Goal: Task Accomplishment & Management: Manage account settings

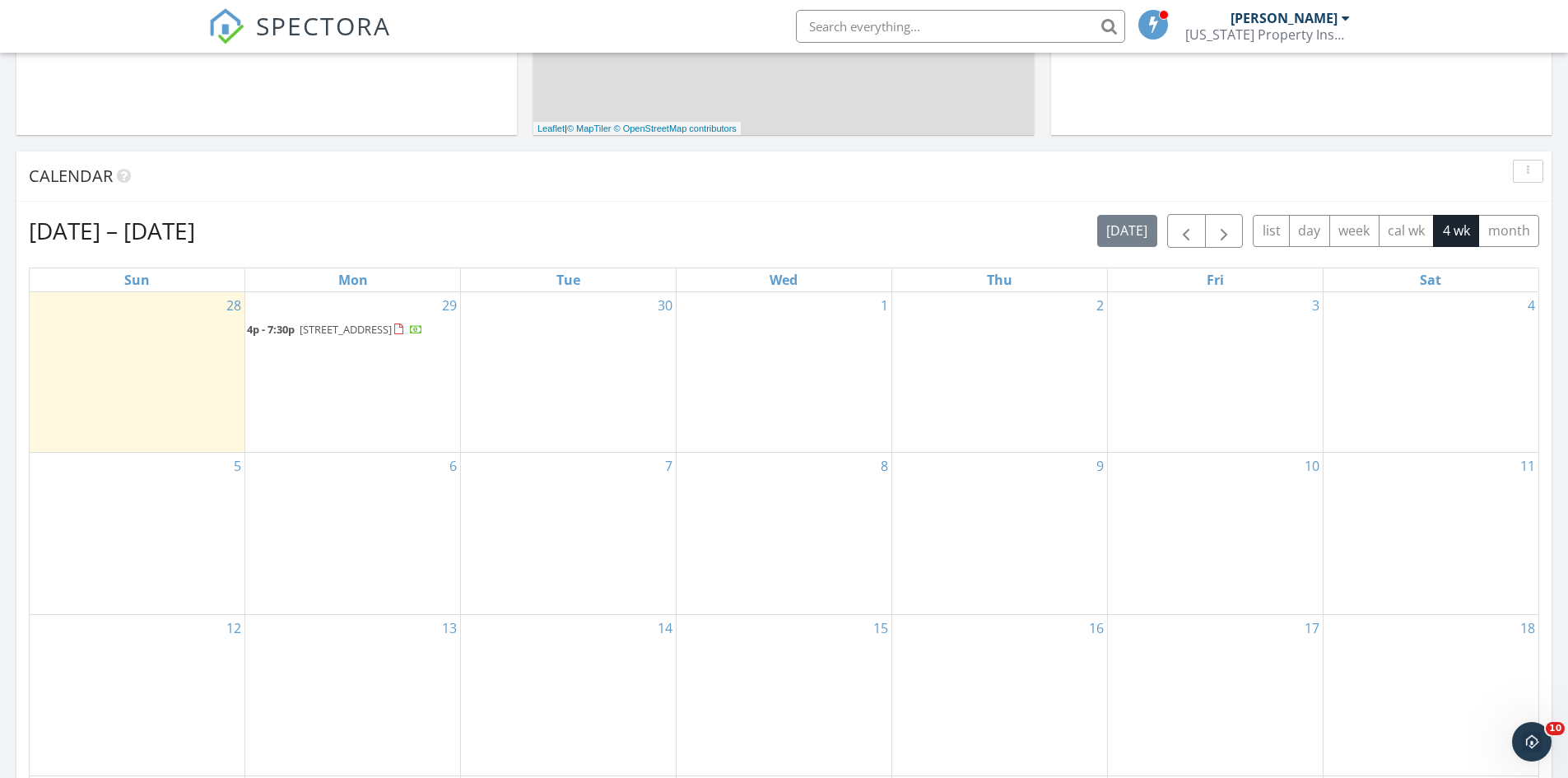
scroll to position [576, 0]
click at [1191, 224] on span "button" at bounding box center [1186, 228] width 20 height 20
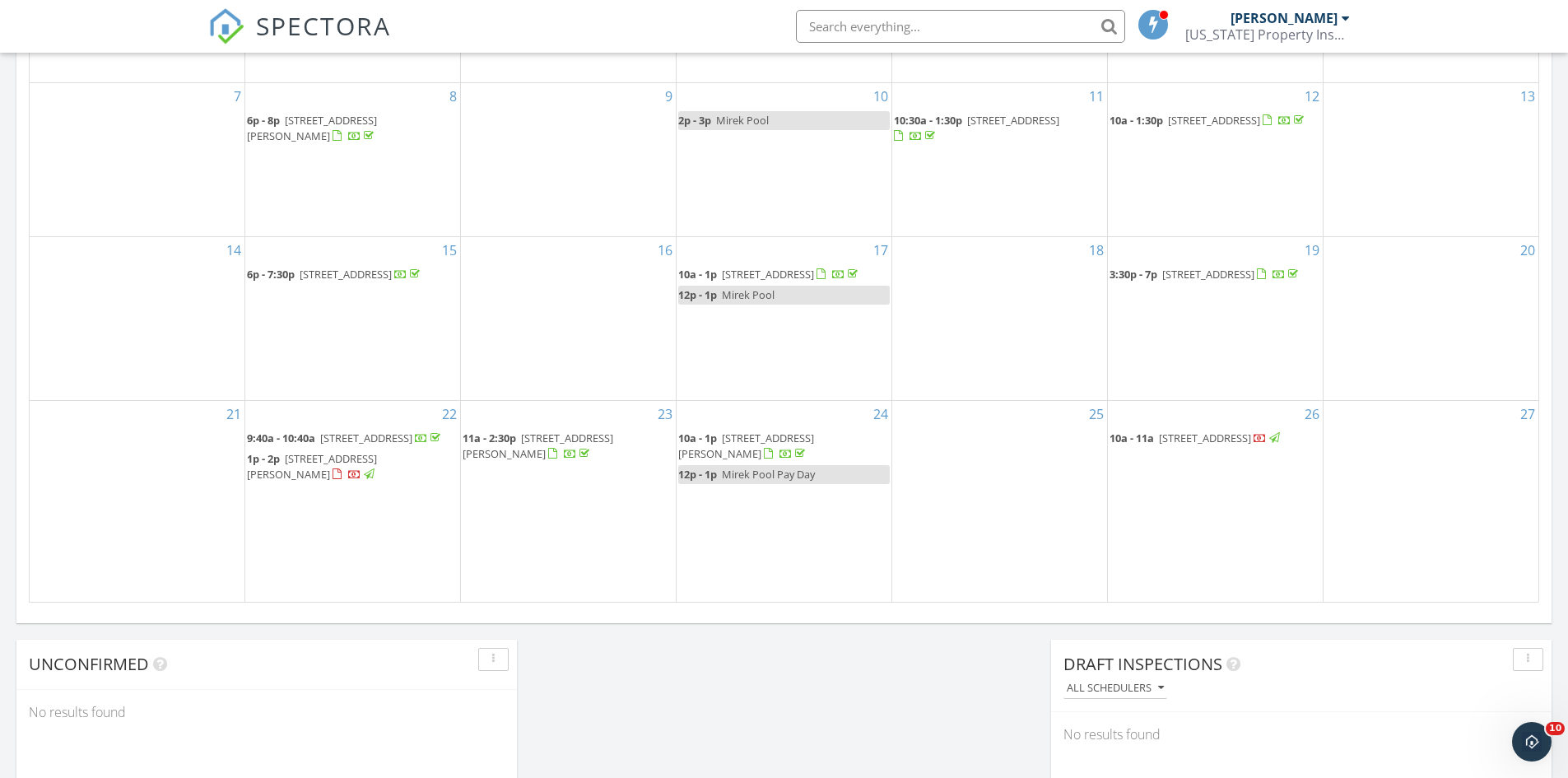
scroll to position [988, 0]
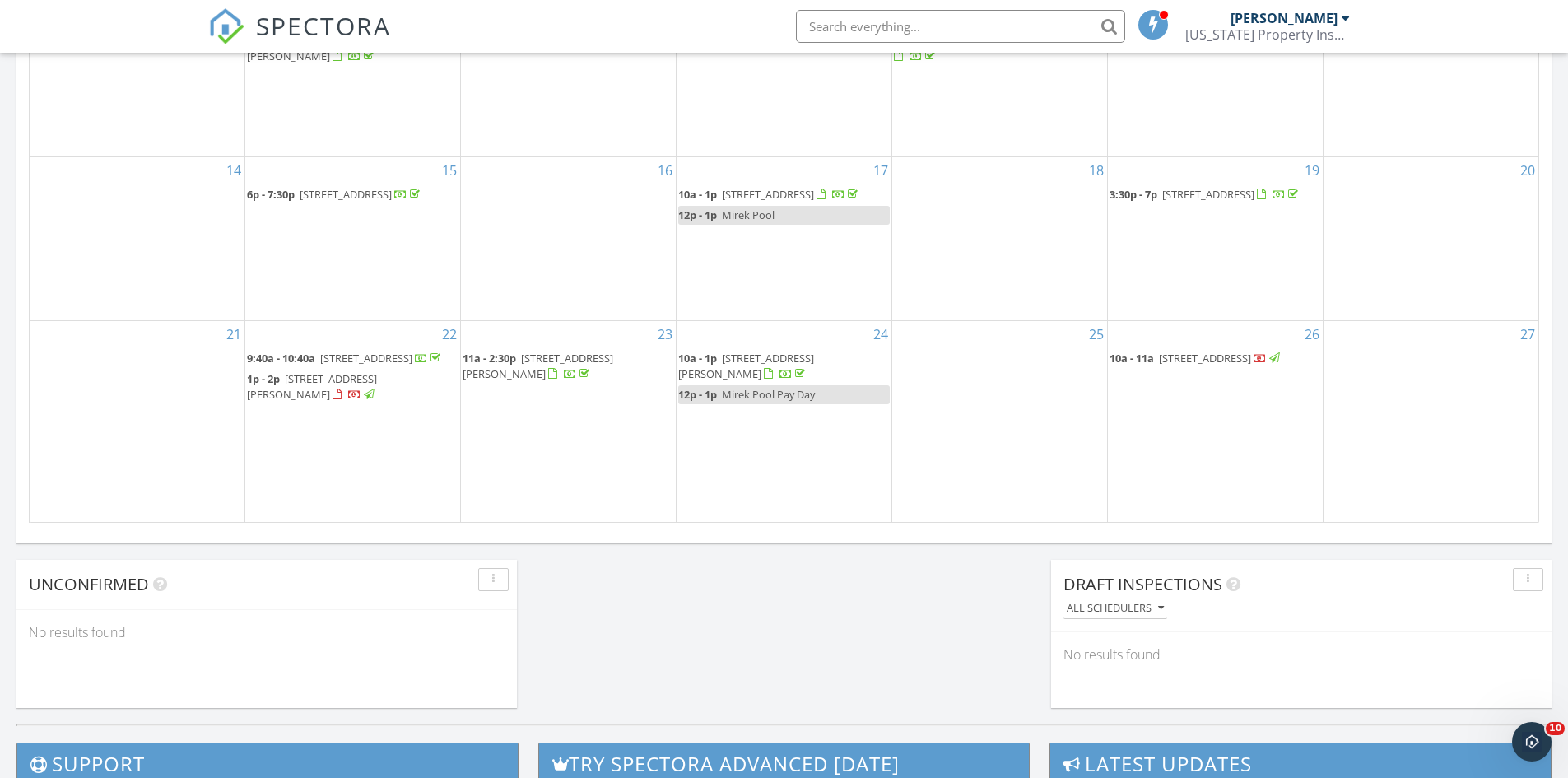
click at [287, 351] on span "9:40a - 10:40a" at bounding box center [281, 358] width 68 height 15
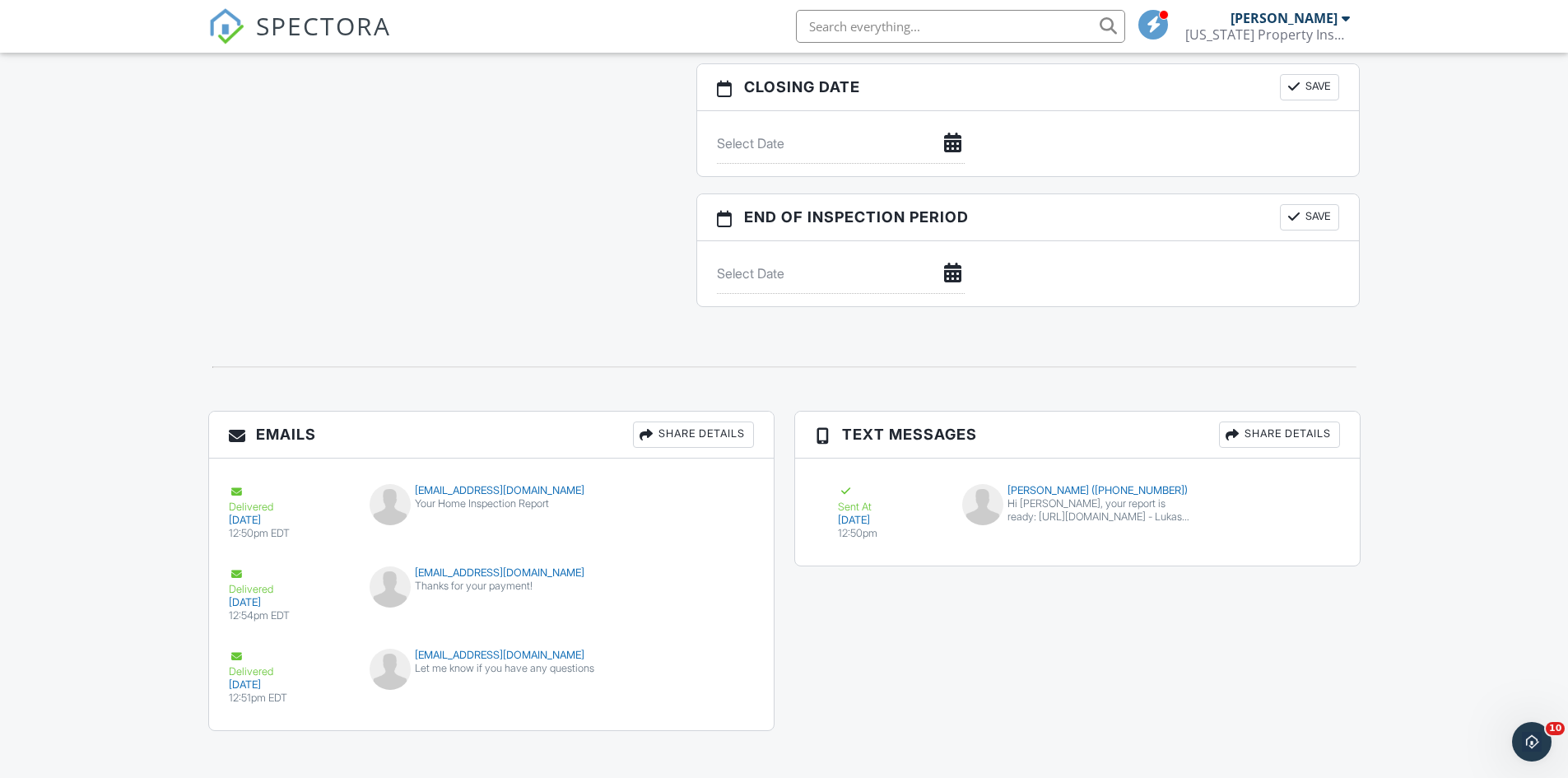
scroll to position [1599, 0]
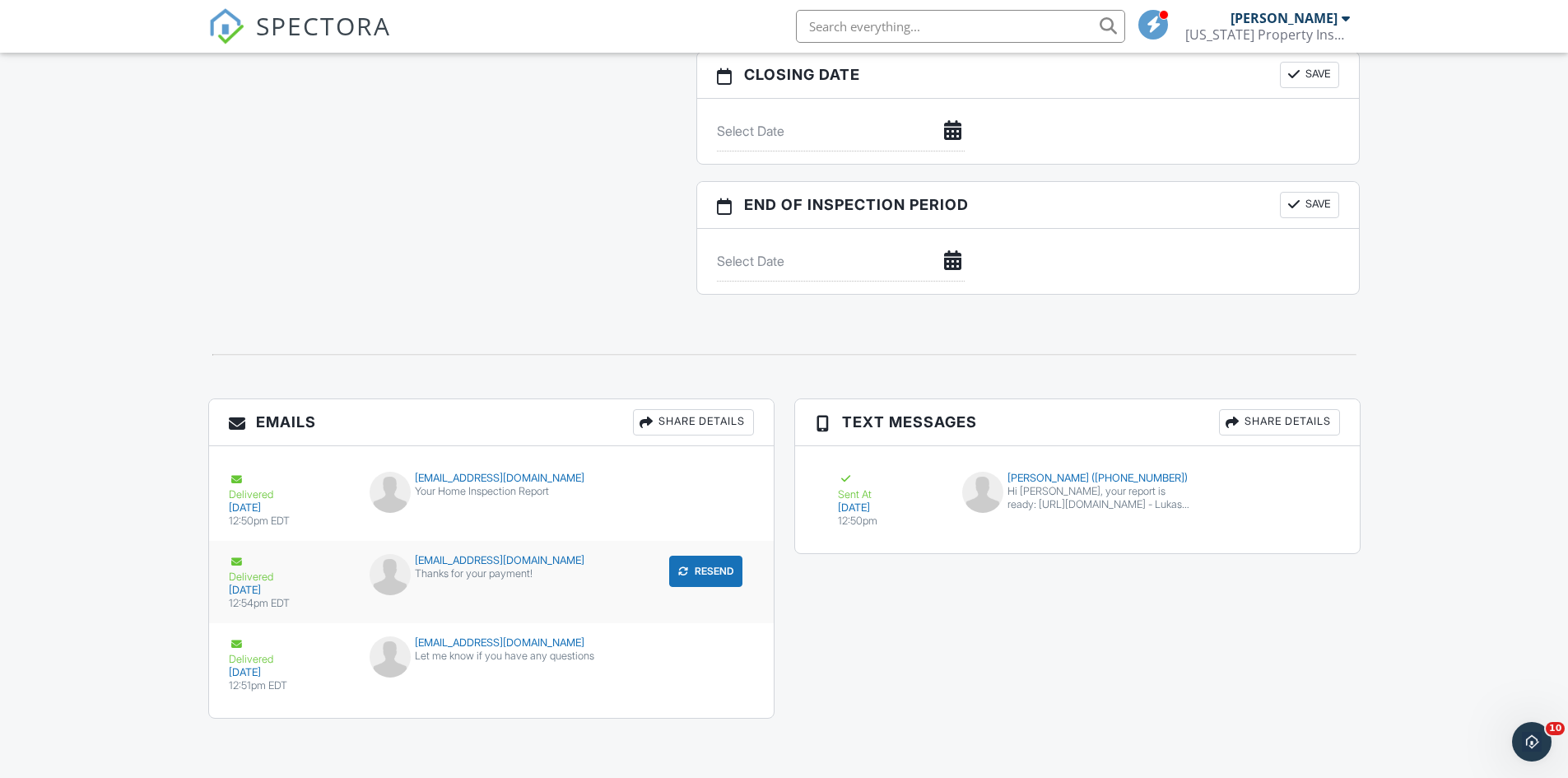
click at [238, 562] on div at bounding box center [236, 562] width 17 height 17
click at [231, 488] on div "Delivered" at bounding box center [289, 486] width 122 height 30
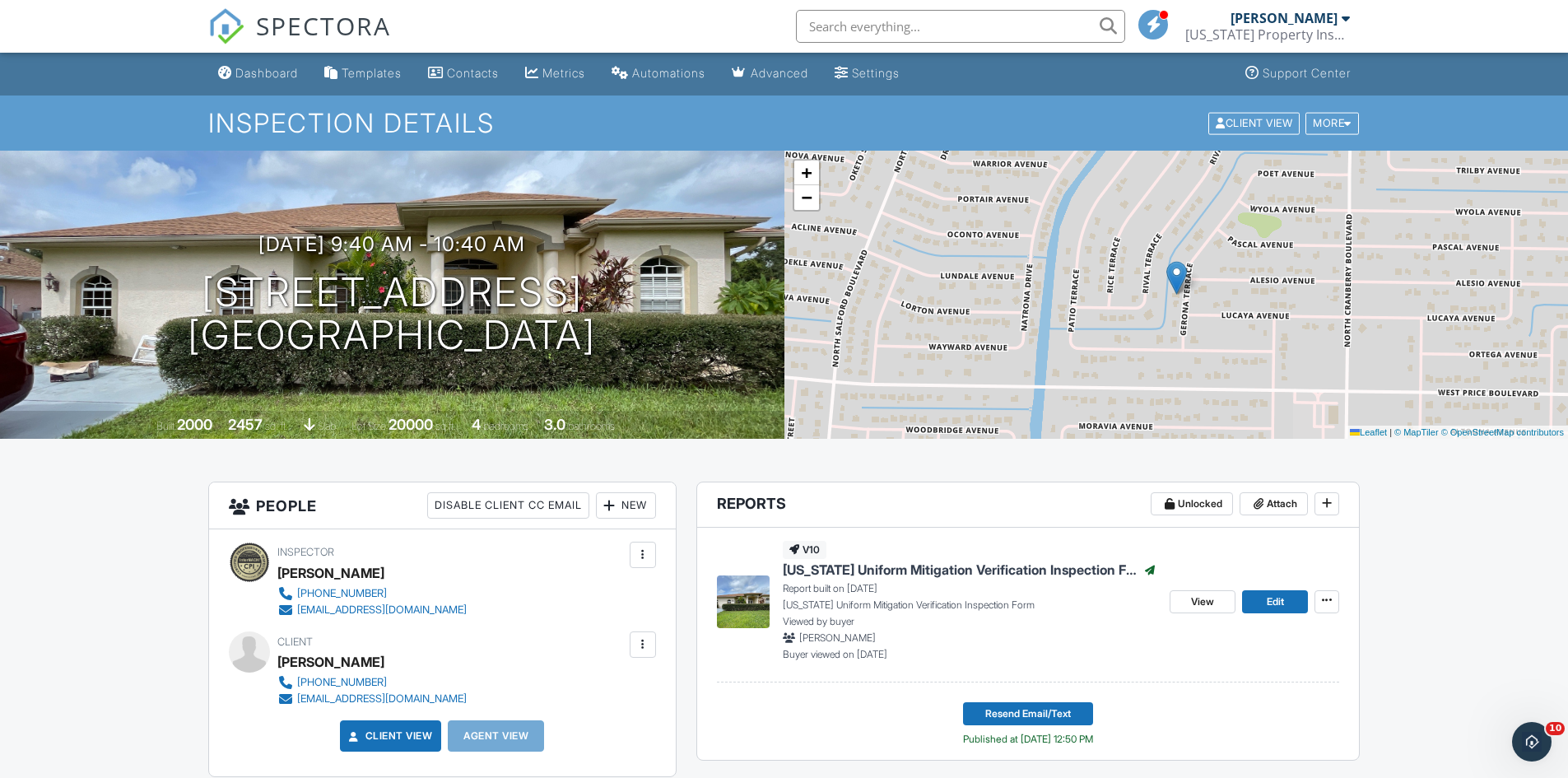
scroll to position [0, 0]
click at [891, 67] on div "Settings" at bounding box center [876, 73] width 47 height 14
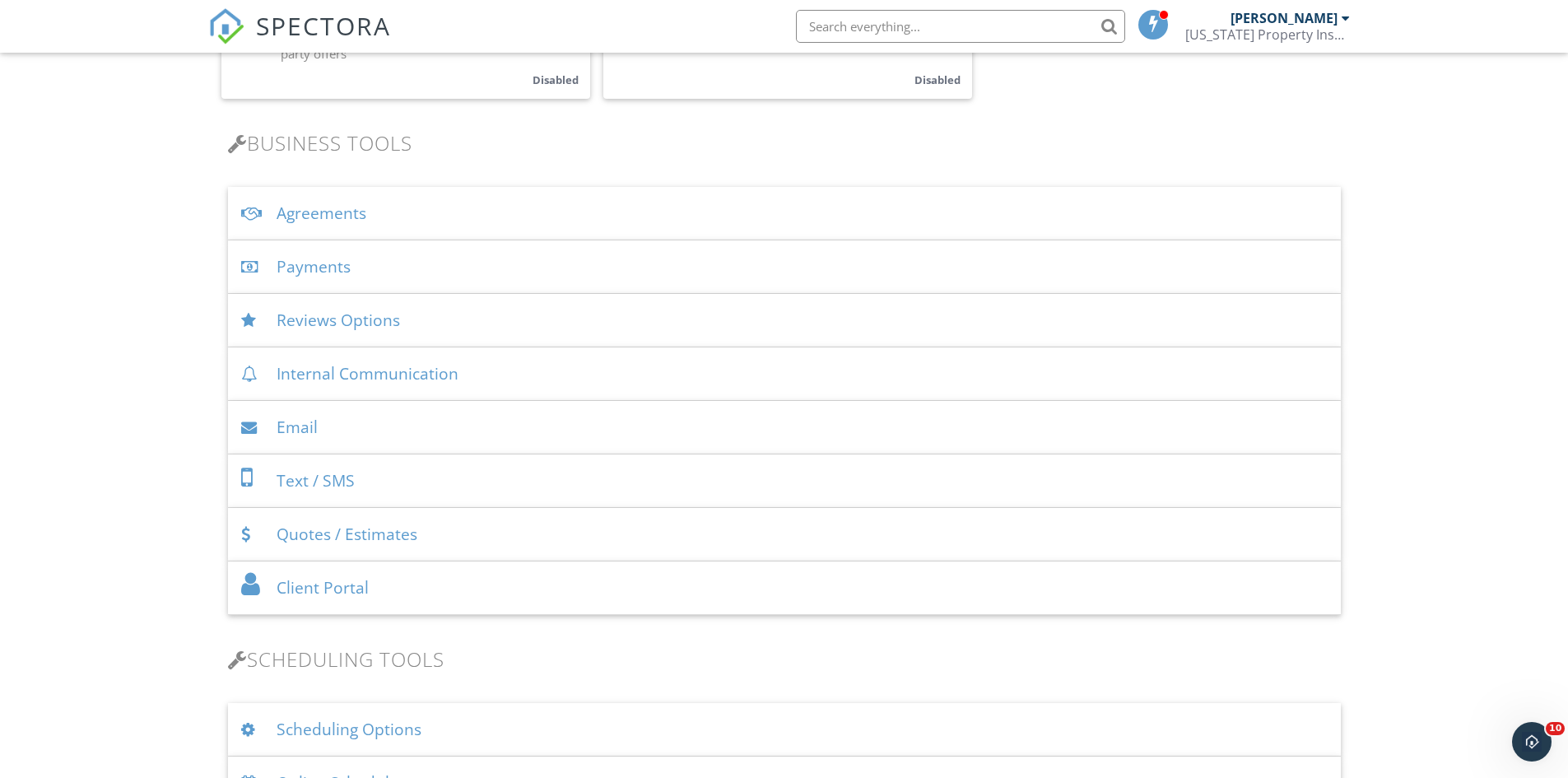
scroll to position [493, 0]
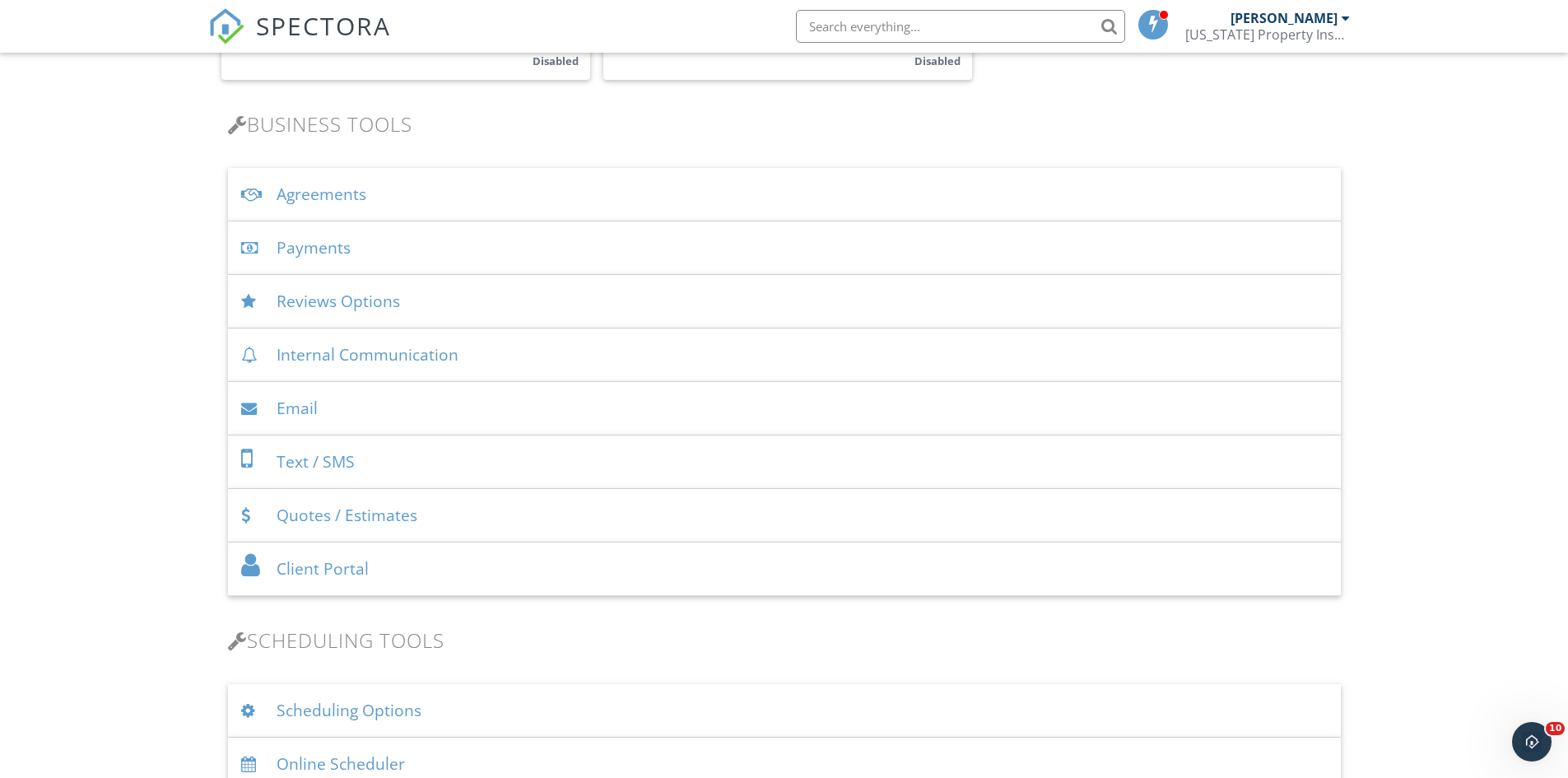
click at [309, 245] on div "Payments" at bounding box center [784, 248] width 1112 height 53
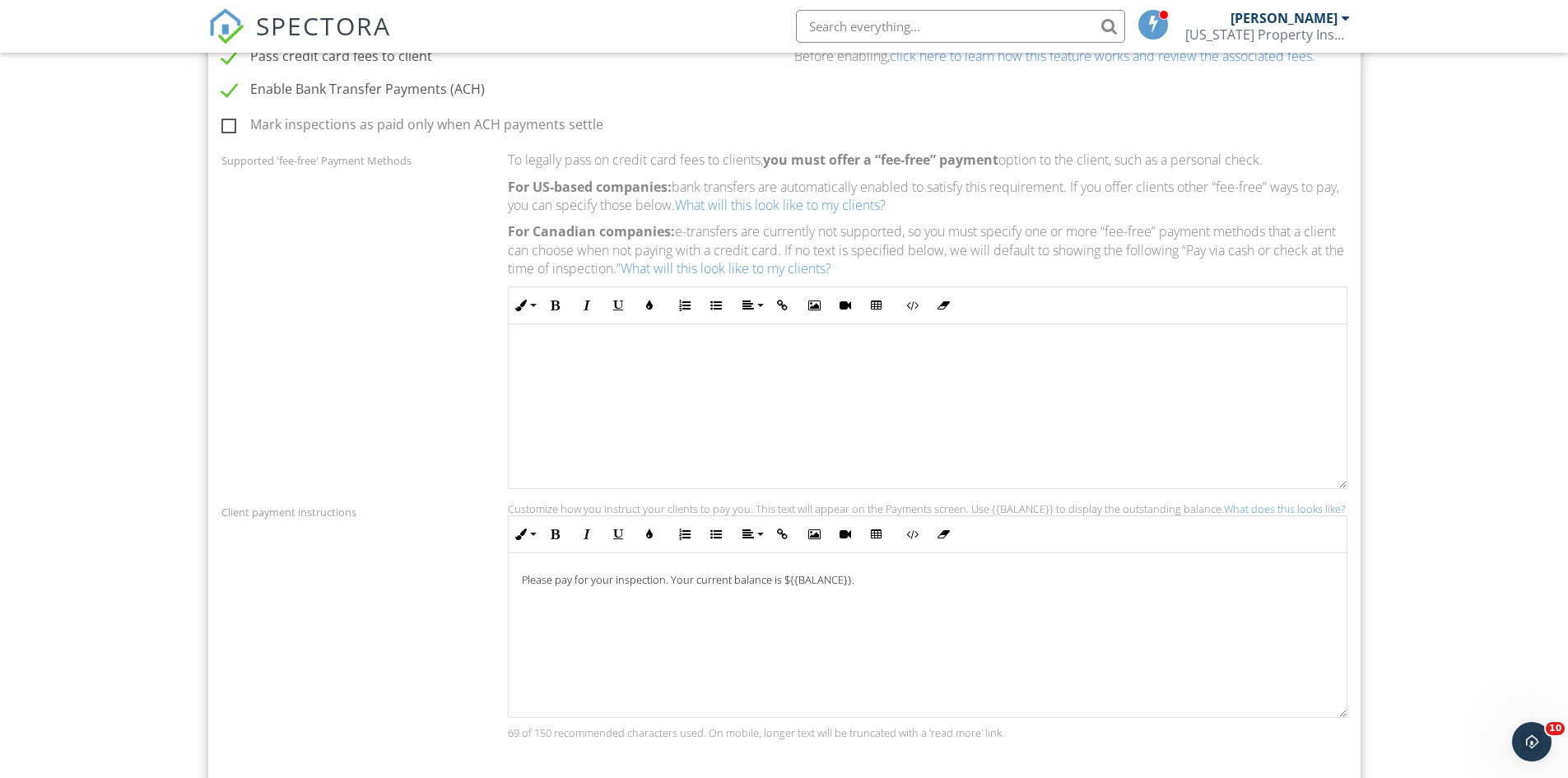
scroll to position [1070, 0]
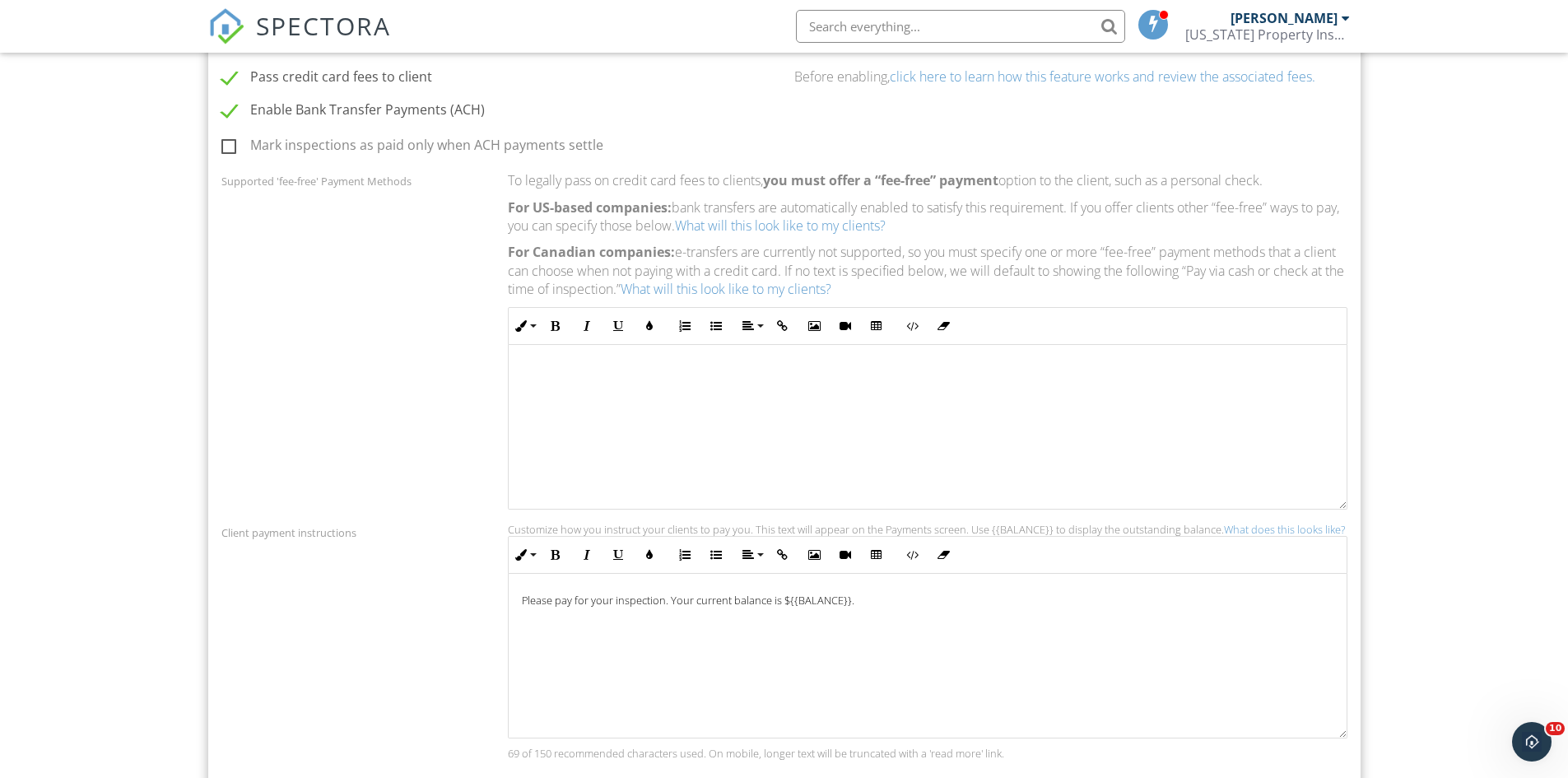
click at [820, 224] on link "What will this look like to my clients?" at bounding box center [780, 225] width 211 height 18
click at [576, 368] on p at bounding box center [927, 373] width 812 height 18
click at [735, 380] on p "Pay via personal check or ​ Zelle ​" at bounding box center [927, 373] width 812 height 18
click at [720, 375] on p "Pay via personal check Zelle (" at bounding box center [927, 373] width 812 height 18
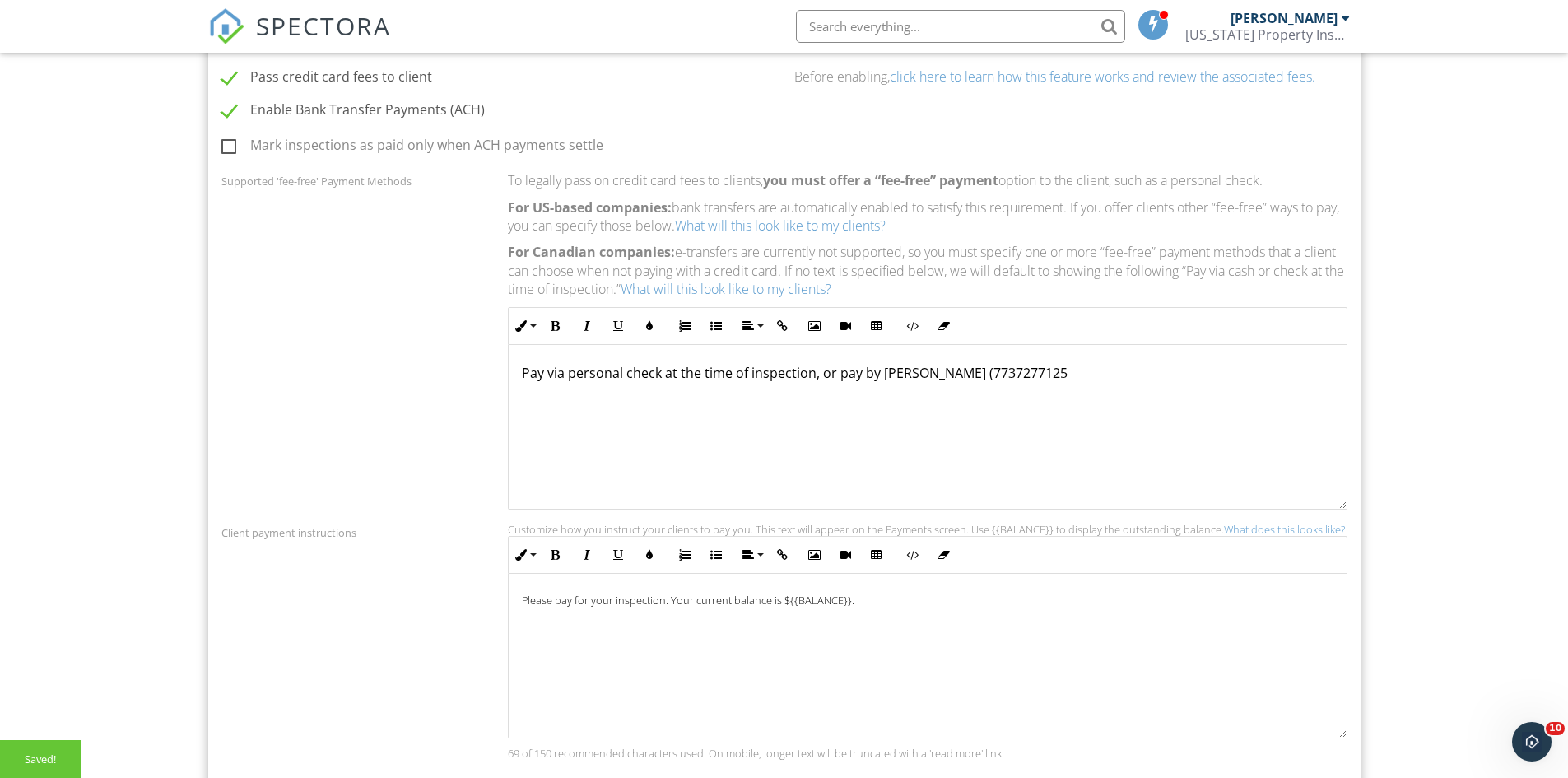
click at [938, 369] on p "Pay via personal check at the time of inspection, or pay by Zelle (7737277125" at bounding box center [927, 373] width 812 height 18
click at [966, 376] on p "Pay via personal check at the time of inspection, or pay by Zelle (773 7277125" at bounding box center [927, 373] width 812 height 18
click at [997, 371] on p "Pay via personal check at the time of inspection, or pay by Zelle (773 727 7125" at bounding box center [927, 373] width 812 height 18
click at [845, 419] on div "Pay via personal check at the time of inspection, or pay by Zelle (773 727 7125)" at bounding box center [926, 426] width 837 height 164
click at [911, 370] on p "Pay via personal check at the time of inspection, or p ​ ​ ay by Zelle (773 727…" at bounding box center [927, 373] width 812 height 18
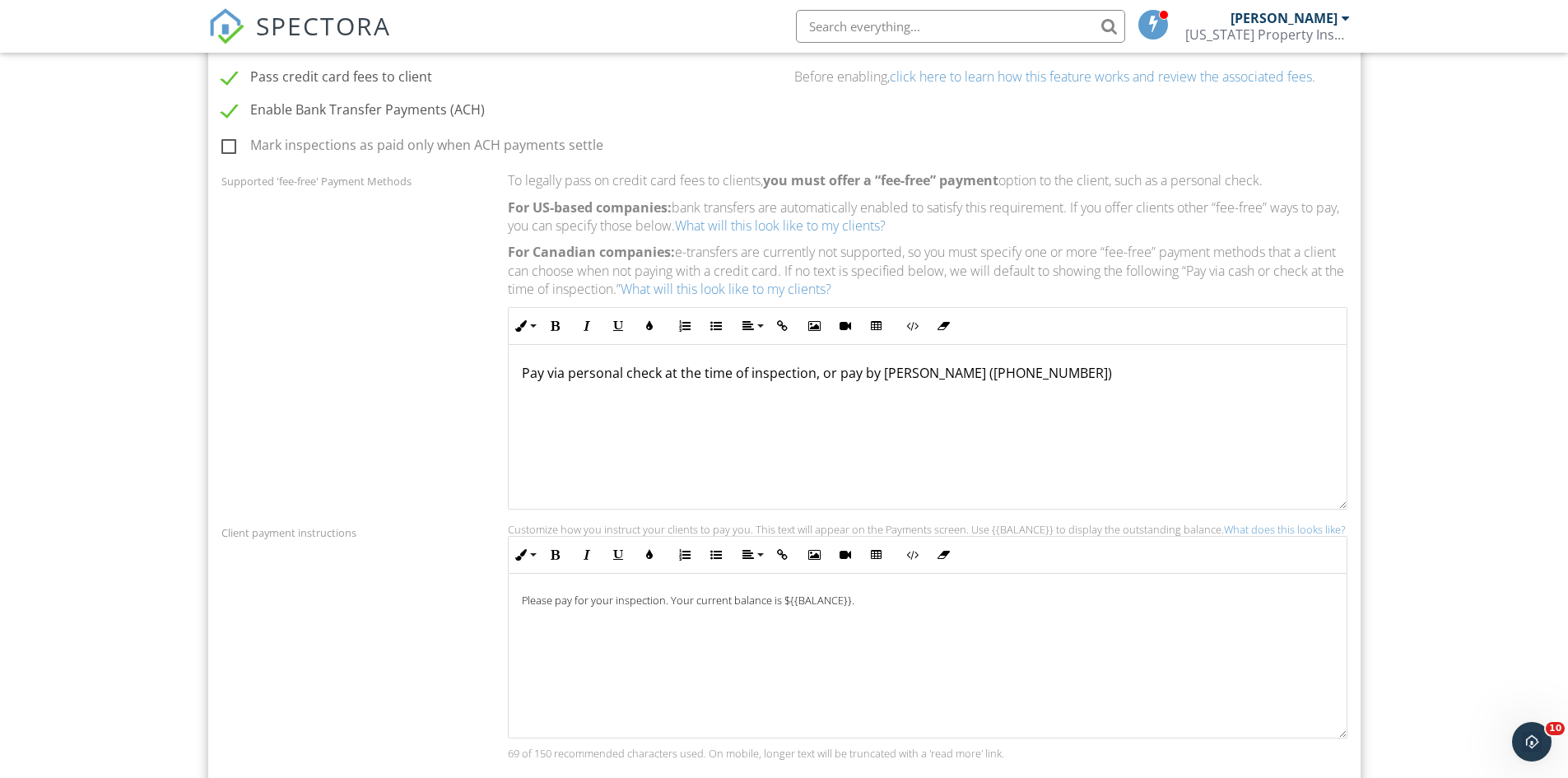
click at [918, 372] on p "Pay via personal check at the time of inspection, or p ​ ​ ay by Zelle (773 727…" at bounding box center [927, 373] width 812 height 18
click at [1045, 377] on p "Pay via personal check at the time of inspection, or p ​ ​ ay by Zelle (Ph# 773…" at bounding box center [927, 373] width 812 height 18
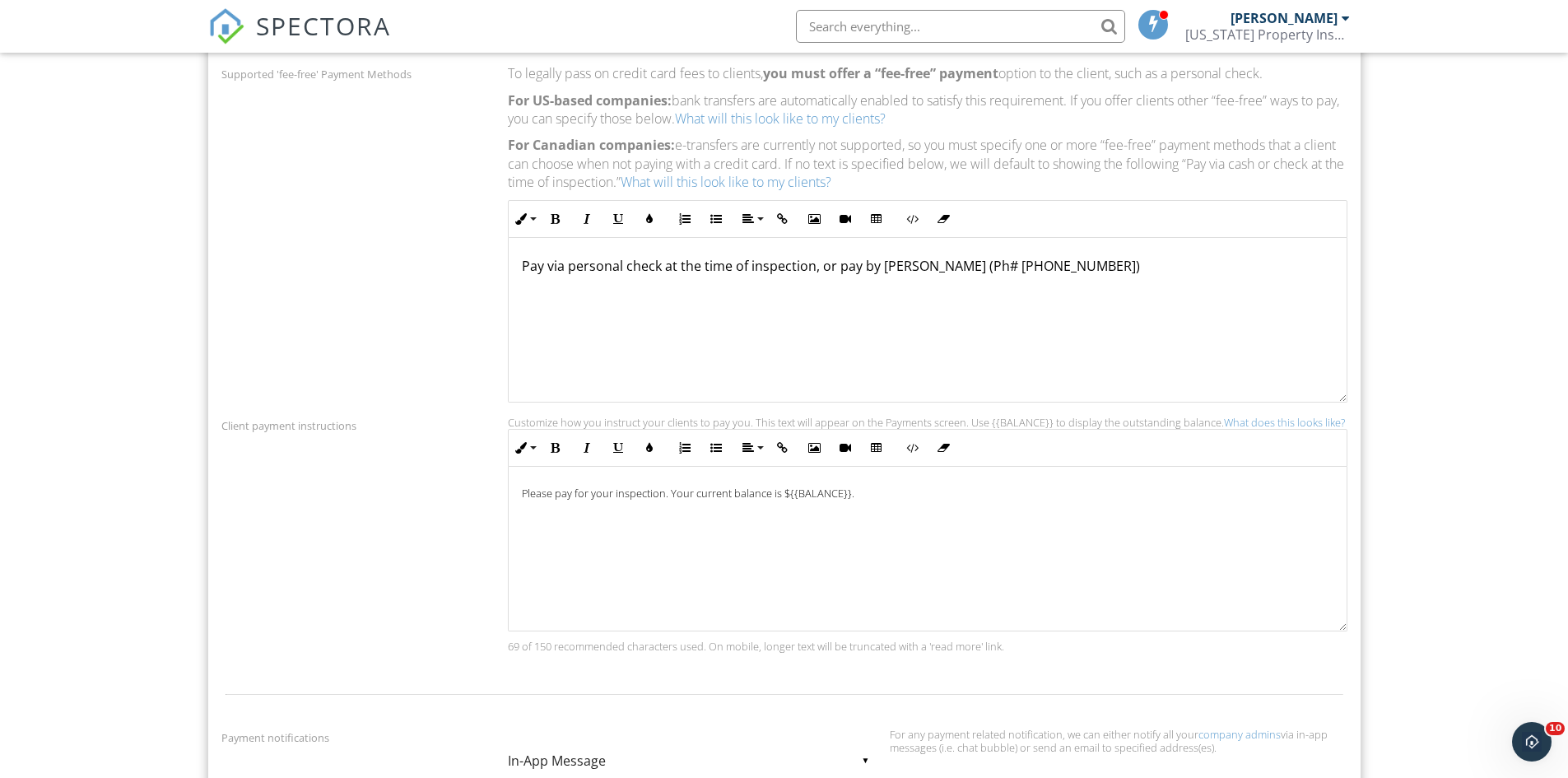
scroll to position [1152, 0]
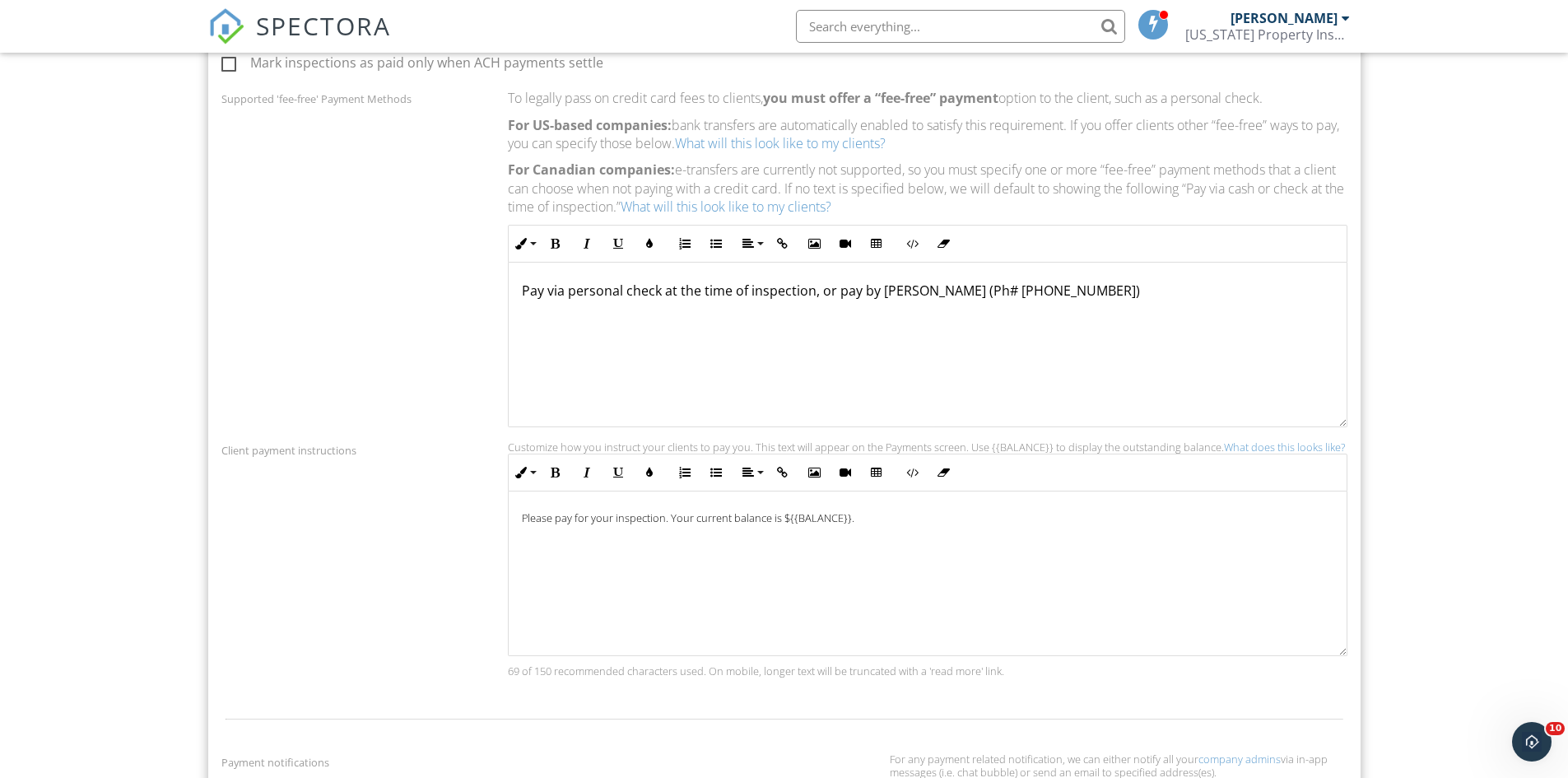
click at [659, 287] on p "Pay via personal check at the time of inspection, or p ​ ​ ay by Zelle (Ph# 773…" at bounding box center [927, 291] width 812 height 18
click at [669, 294] on p "Pay via personal check, cash at the time of inspection, or p ​ ​ ay by Zelle (P…" at bounding box center [927, 291] width 812 height 18
click at [666, 286] on p "Pay via personal check,cash at the time of inspection, or pay by Zelle (Ph# 773…" at bounding box center [927, 291] width 812 height 18
click at [661, 293] on p "Pay via personal check,cash at the time of inspection, or pay by Zelle (Ph# 773…" at bounding box center [927, 291] width 812 height 18
click at [884, 290] on p "Pay via personal check or cash at the time of inspection, or pay by Zelle (Ph# …" at bounding box center [927, 291] width 812 height 18
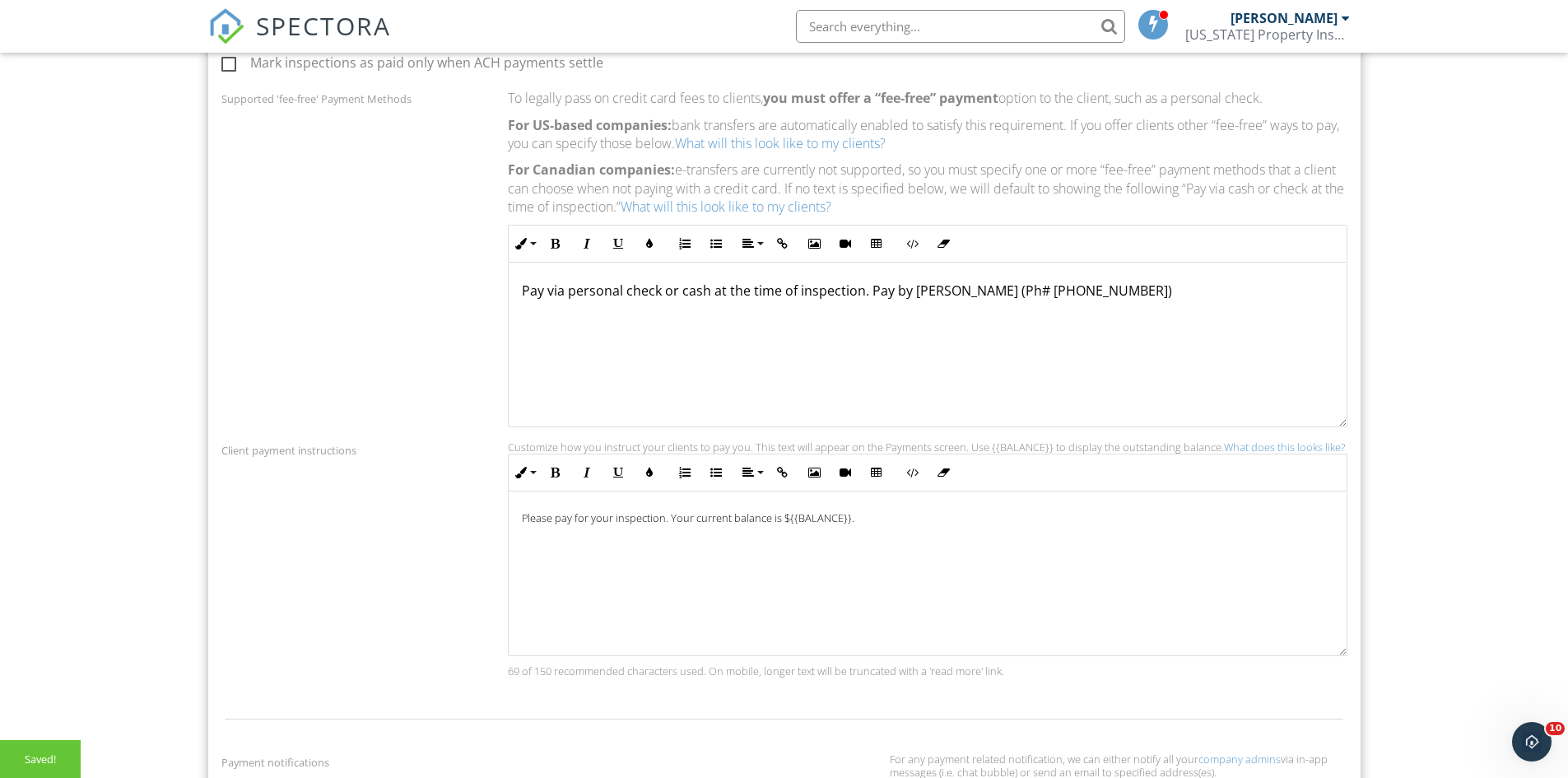
drag, startPoint x: 1073, startPoint y: 290, endPoint x: 1083, endPoint y: 292, distance: 10.2
click at [1076, 287] on p "Pay via personal check or cash at the time of inspection. Pay by Zelle (Ph# 773…" at bounding box center [927, 291] width 812 height 18
drag, startPoint x: 918, startPoint y: 293, endPoint x: 818, endPoint y: 324, distance: 104.7
click at [818, 324] on div "Pay via personal check or cash at the time of inspection. Pay by Zelle (Ph# 773…" at bounding box center [926, 344] width 837 height 164
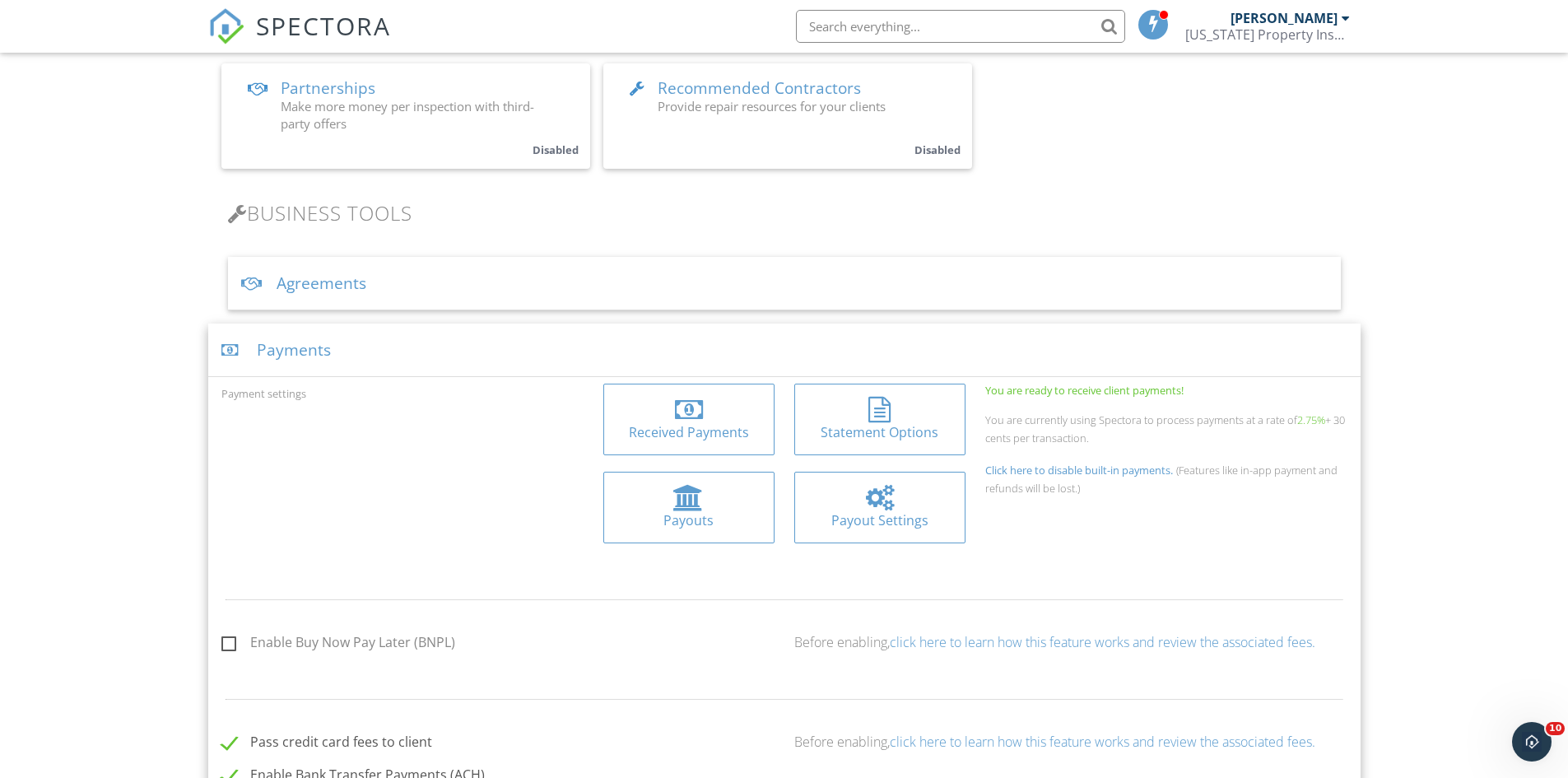
scroll to position [411, 0]
click at [225, 344] on div at bounding box center [232, 344] width 22 height 16
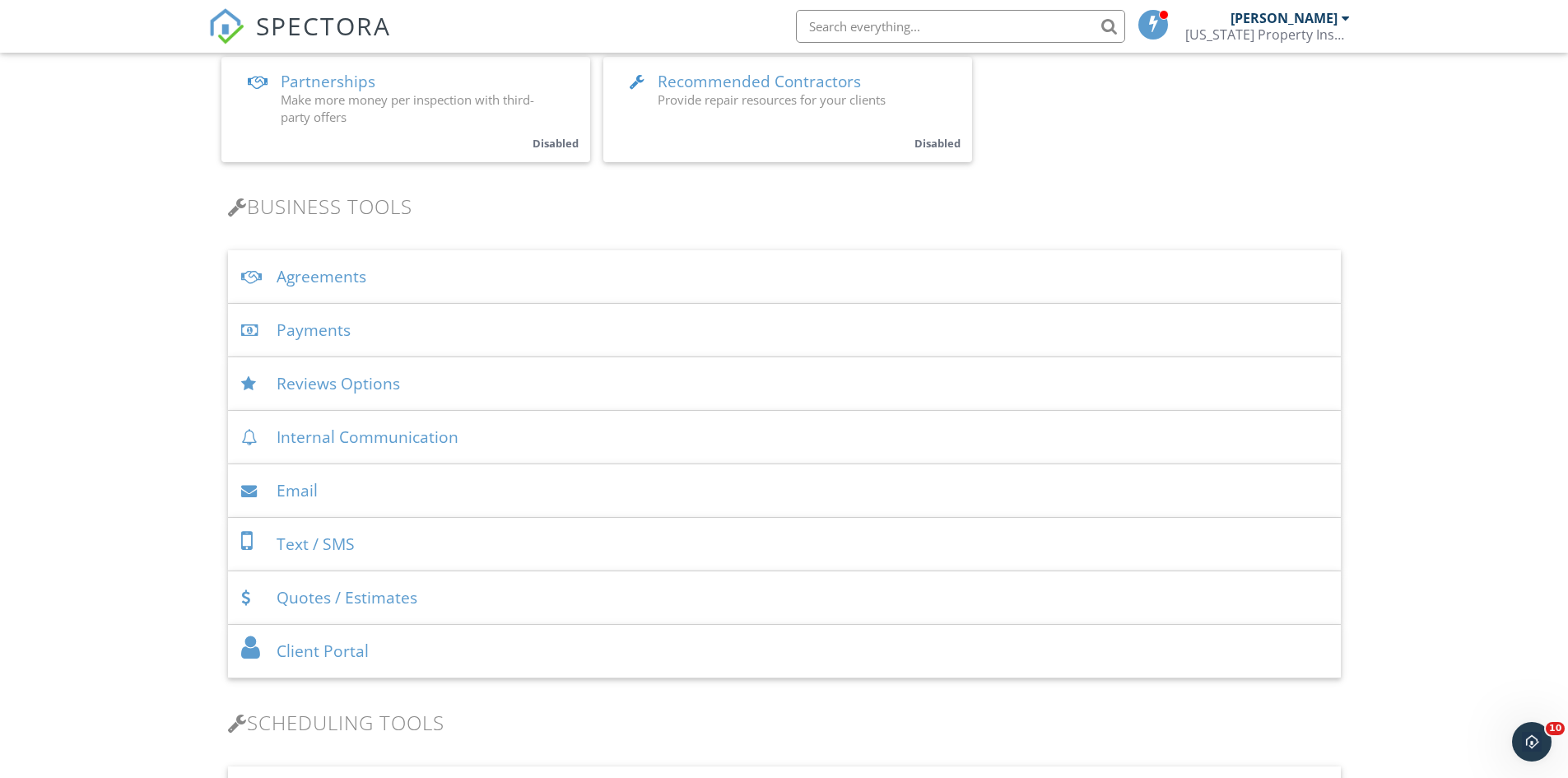
click at [241, 492] on div at bounding box center [252, 491] width 22 height 16
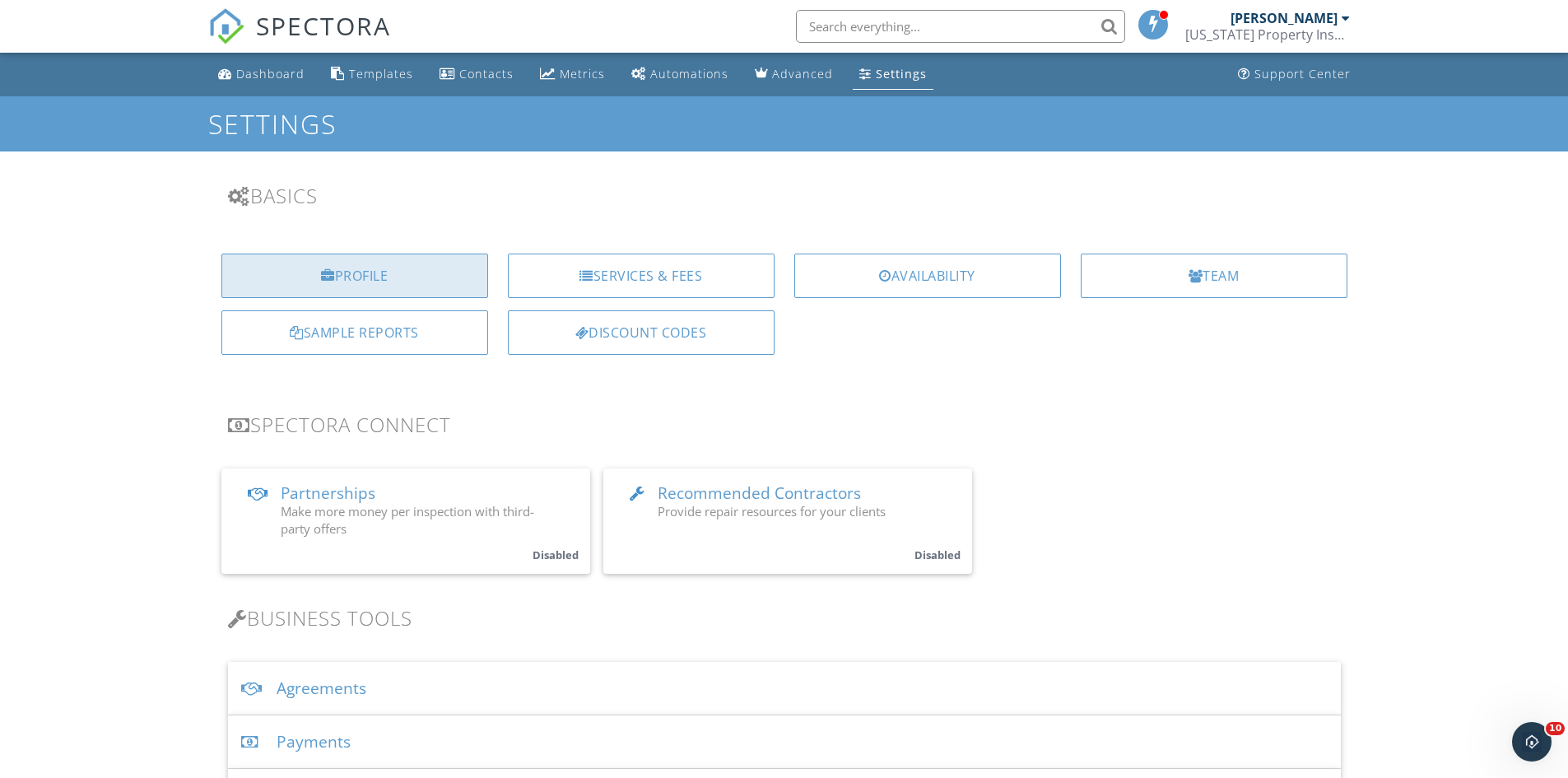
click at [452, 284] on div "Profile" at bounding box center [355, 275] width 267 height 44
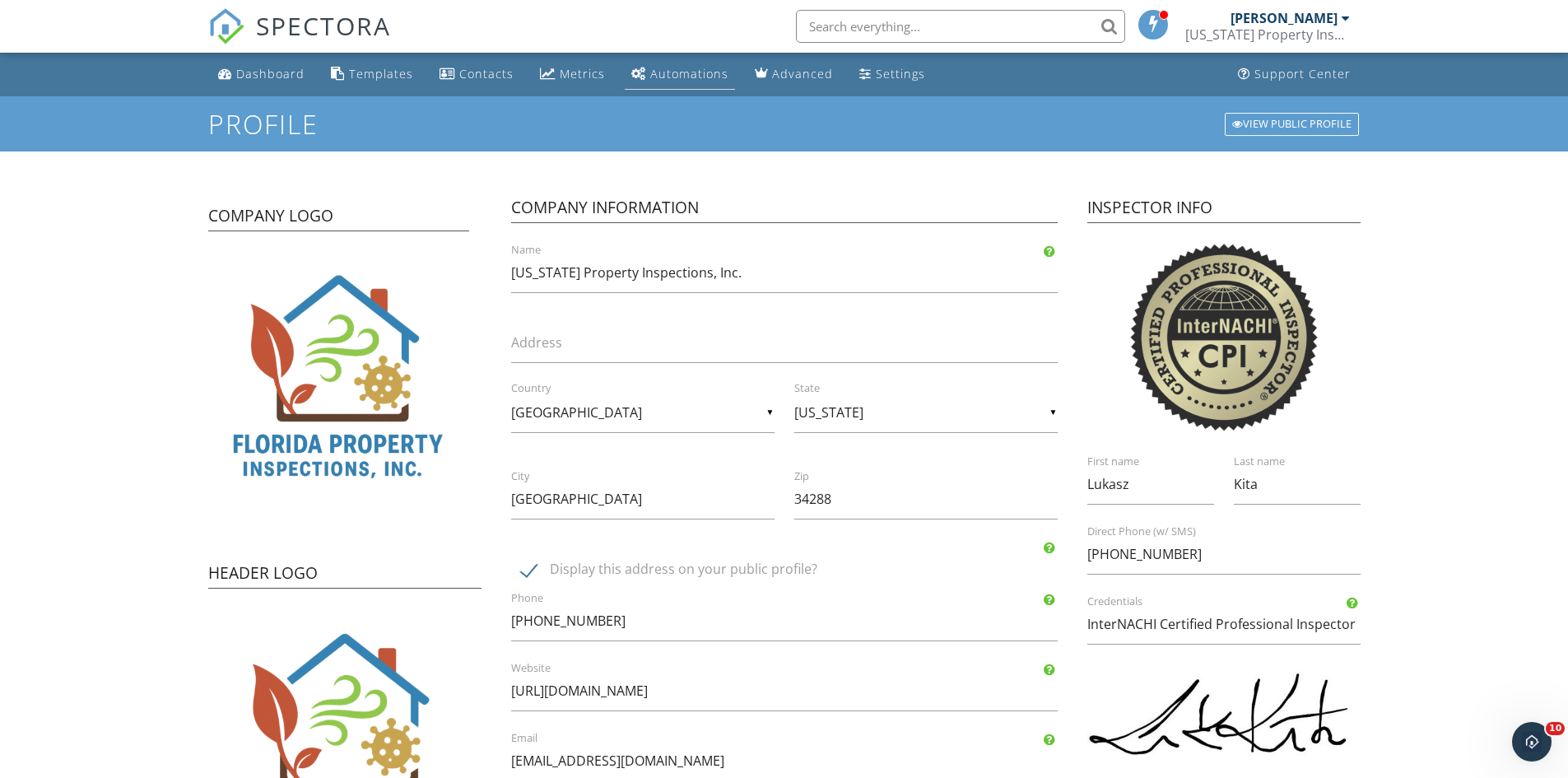
click at [651, 77] on div "Automations" at bounding box center [689, 74] width 78 height 16
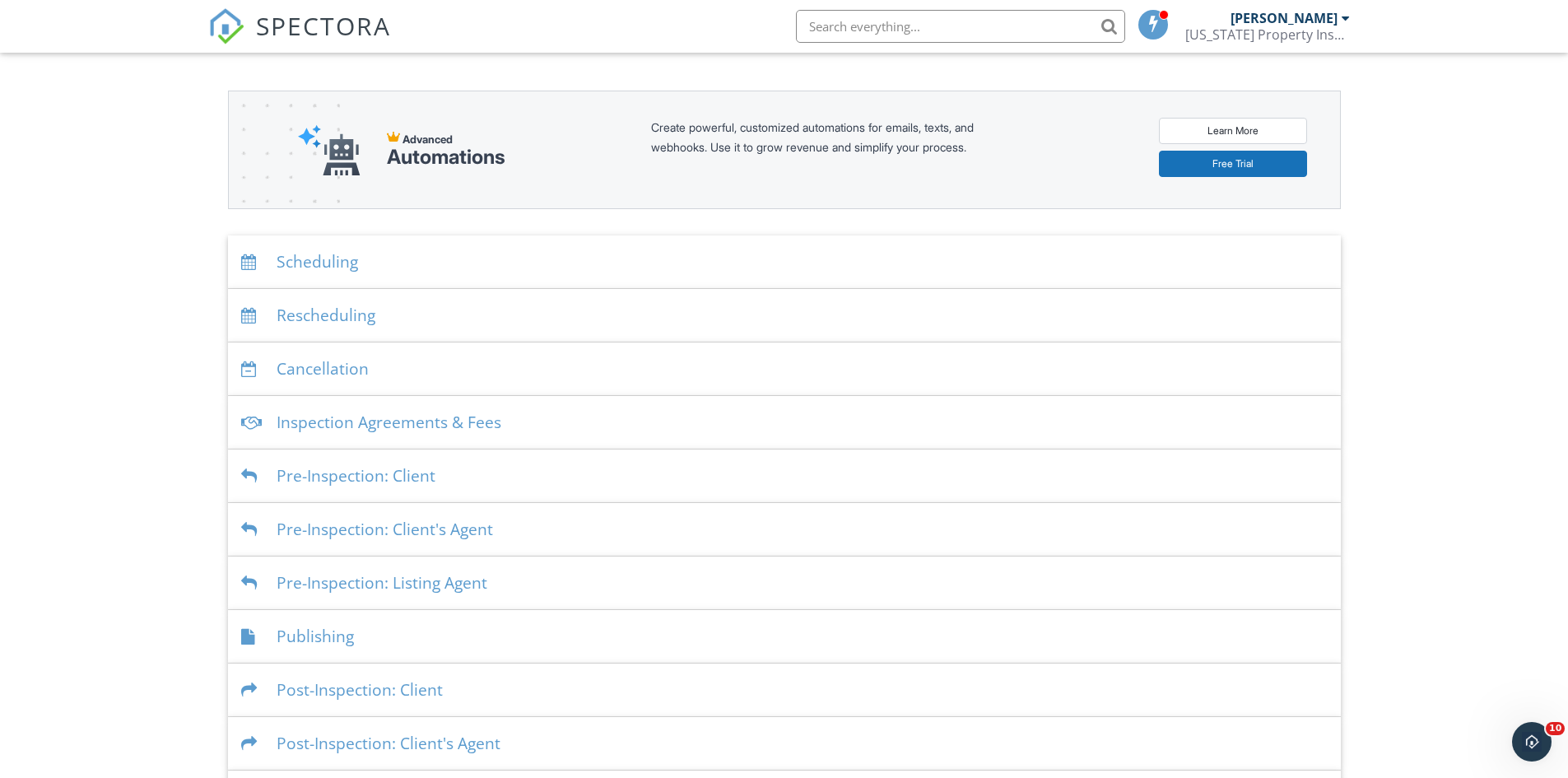
scroll to position [164, 0]
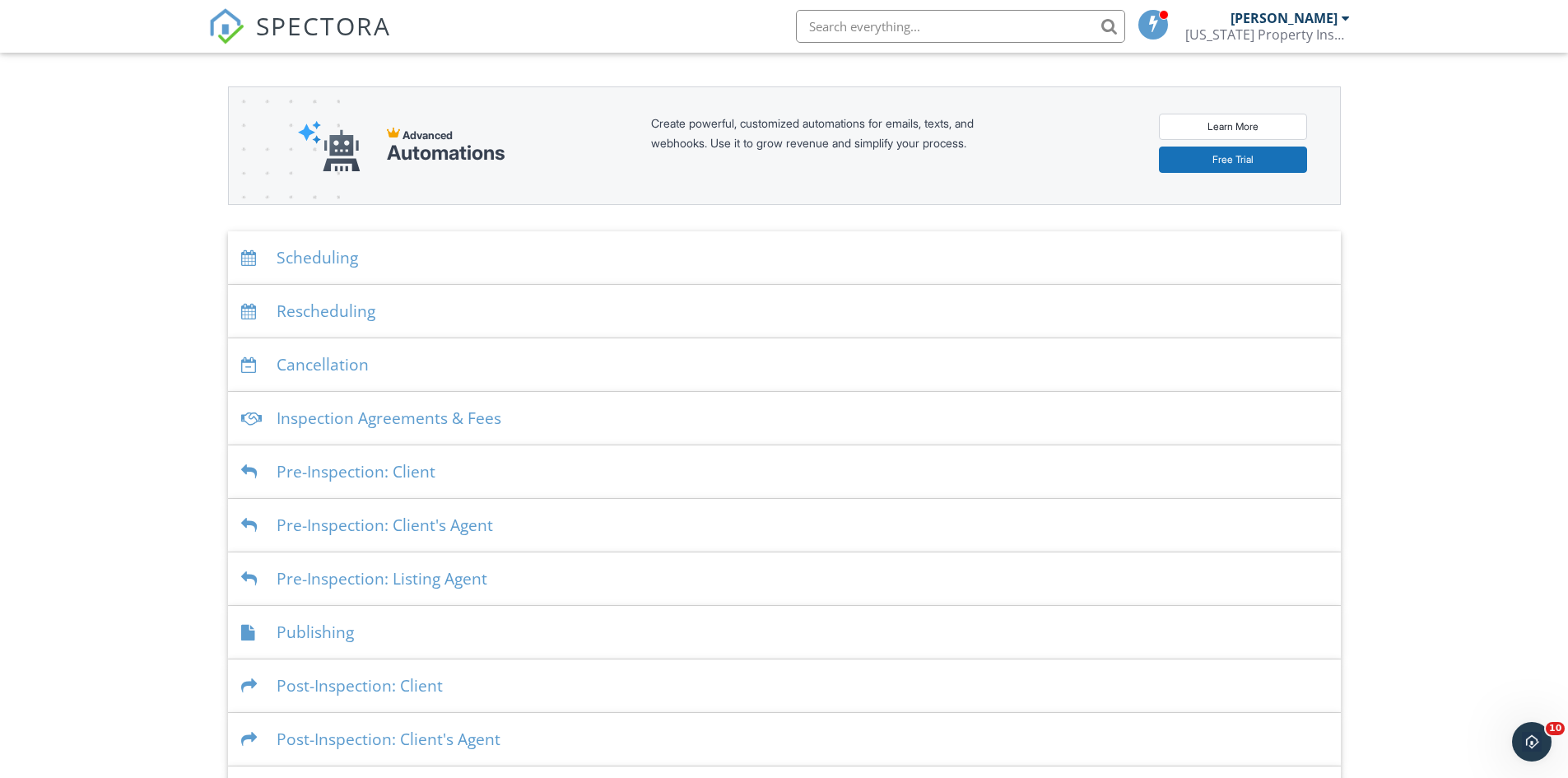
click at [250, 253] on div at bounding box center [252, 258] width 22 height 16
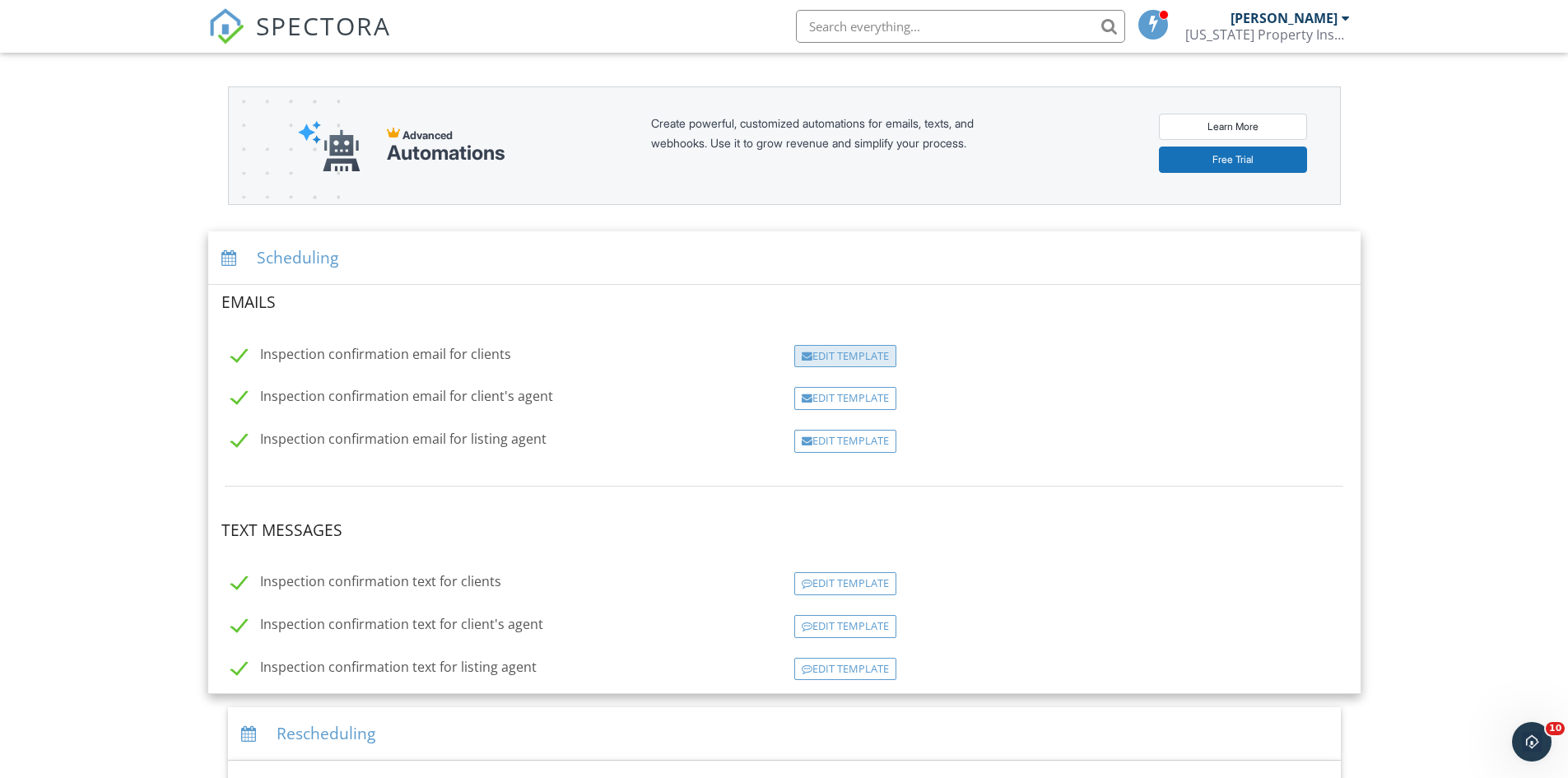
click at [839, 350] on div "Edit Template" at bounding box center [844, 356] width 102 height 23
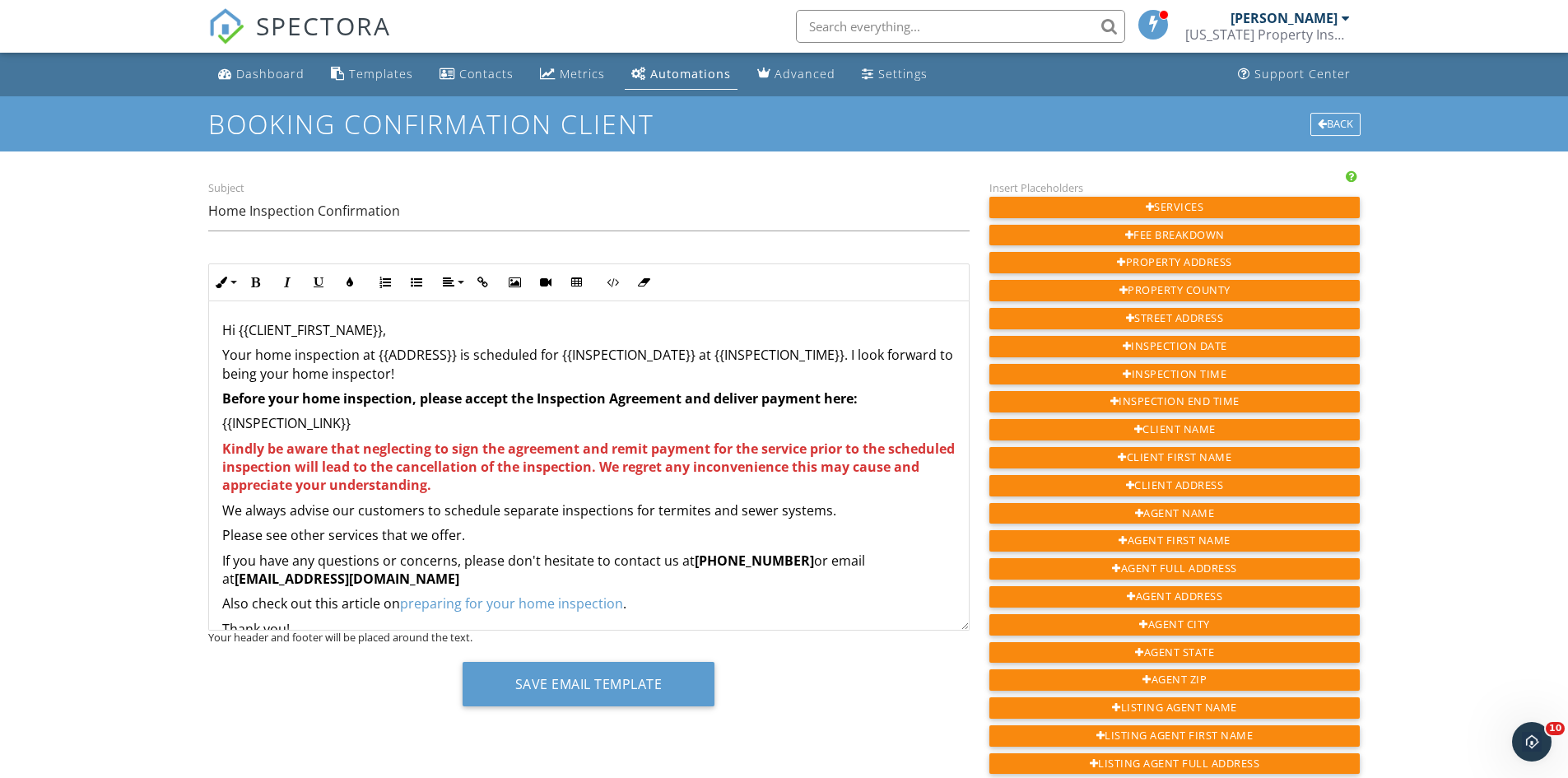
scroll to position [82, 0]
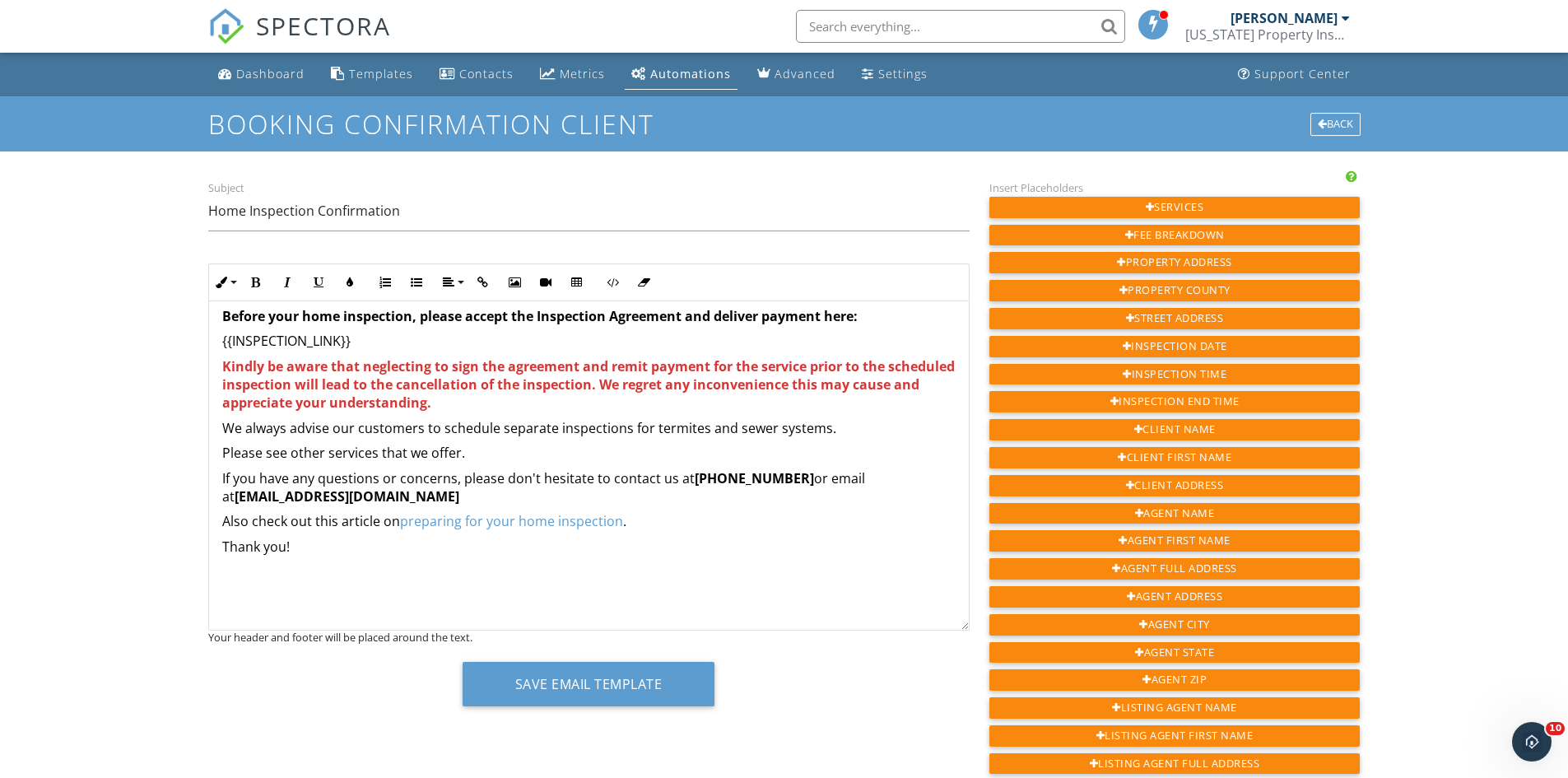
click at [578, 409] on p "Kindly be aware that neglecting to sign the agreement and remit payment for the…" at bounding box center [589, 385] width 734 height 55
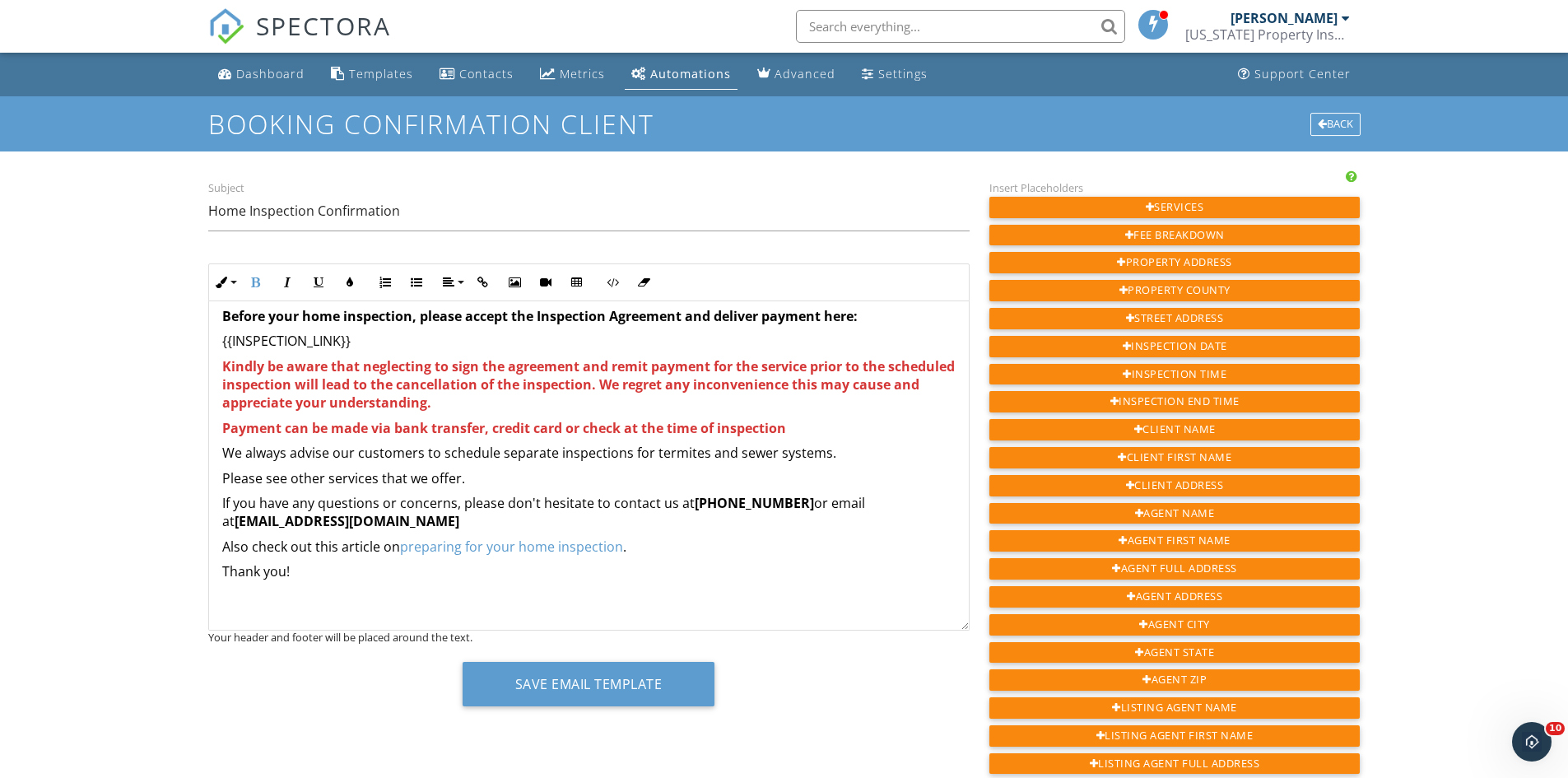
click at [585, 430] on span "Payment can be made via bank transfer, credit card or check at the time of insp…" at bounding box center [504, 428] width 564 height 18
click at [828, 425] on p "Payment can be made via bank transfer, credit card, cash or check at the time o…" at bounding box center [589, 428] width 734 height 18
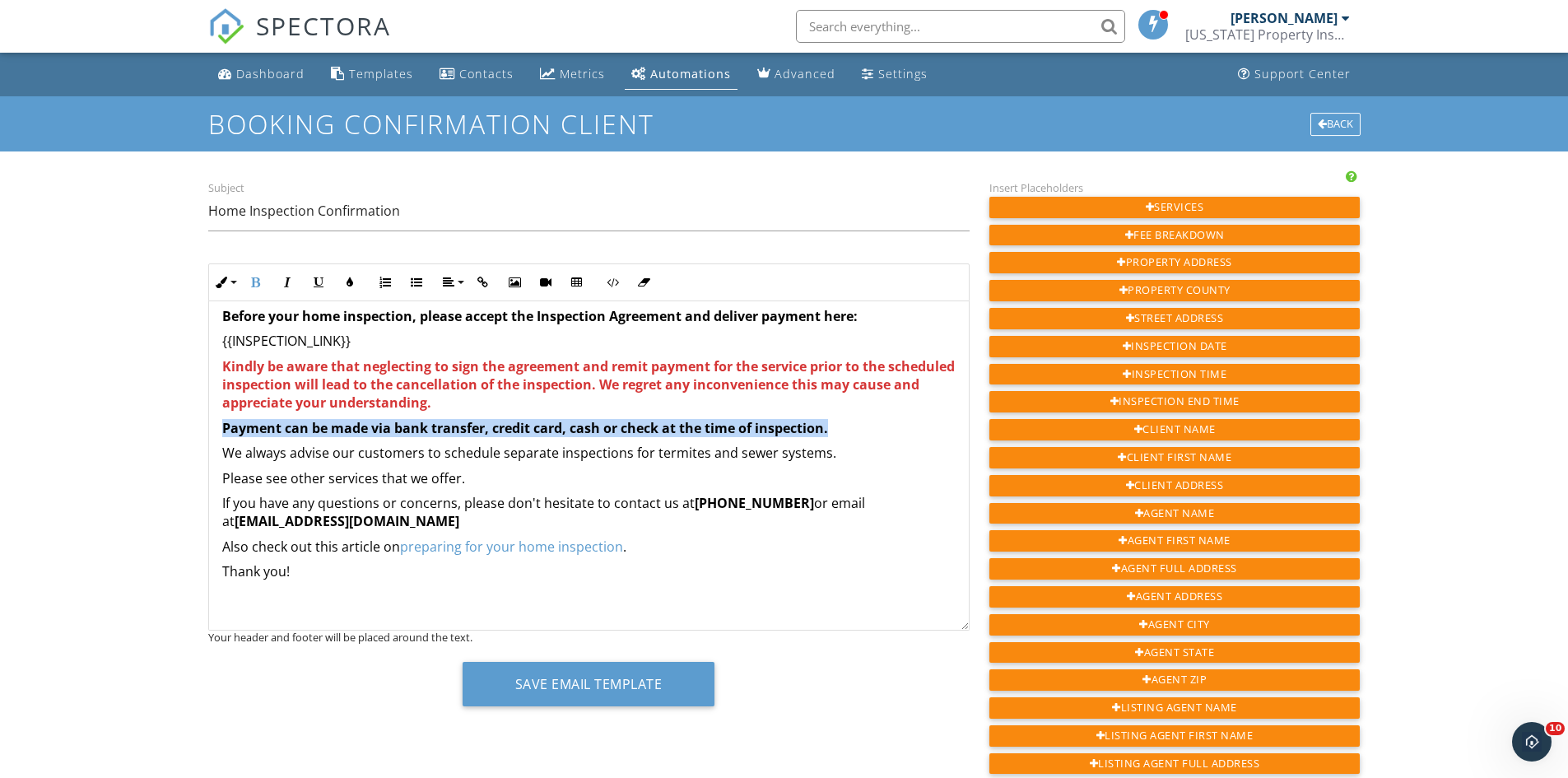
drag, startPoint x: 222, startPoint y: 424, endPoint x: 841, endPoint y: 429, distance: 619.0
click at [841, 429] on p "Payment can be made via bank transfer, credit card, cash or check at the time o…" at bounding box center [589, 428] width 734 height 18
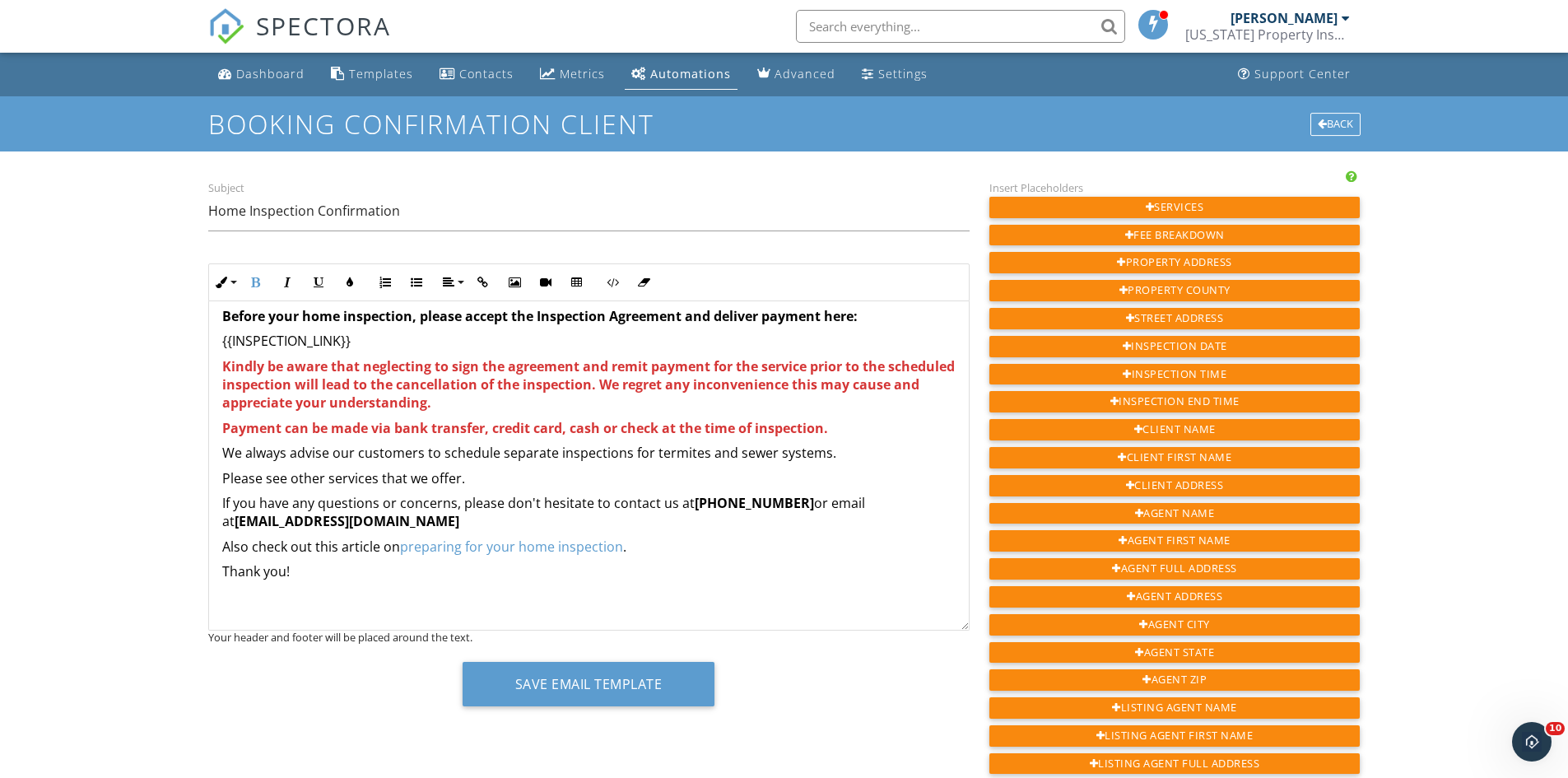
click at [850, 462] on p "We always advise our customers to schedule separate inspections for termites an…" at bounding box center [589, 453] width 734 height 18
click at [563, 432] on span "Payment can be made via bank transfer, credit card, cash or check at the time o…" at bounding box center [525, 428] width 606 height 18
click at [605, 429] on span "Payment can be made via bank transfer, credit card (with small fee), cash or ch…" at bounding box center [577, 428] width 710 height 18
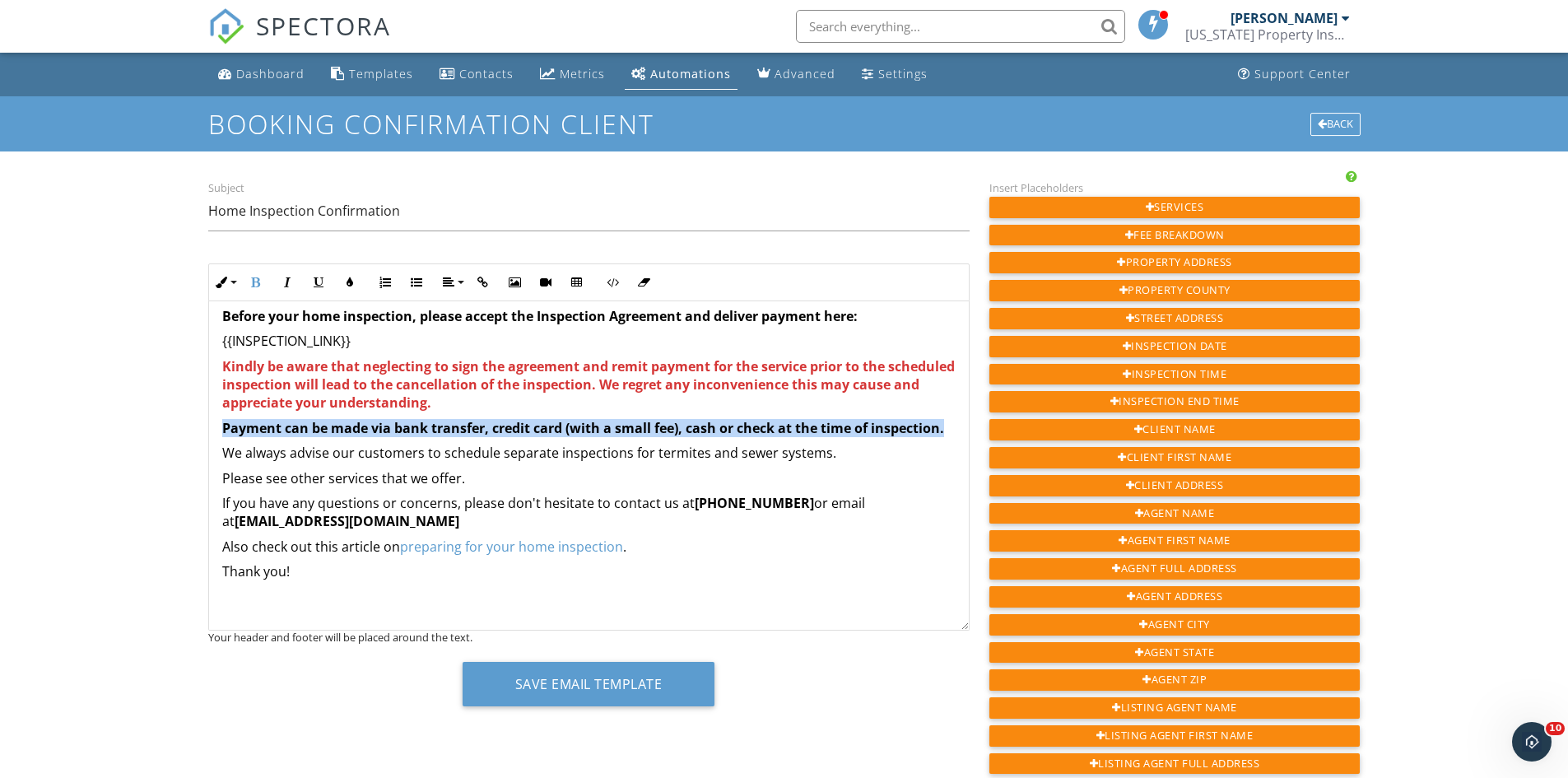
drag, startPoint x: 221, startPoint y: 425, endPoint x: 303, endPoint y: 444, distance: 84.2
click at [303, 437] on p "Payment can be made via bank transfer, credit card (with a small fee), cash or …" at bounding box center [589, 428] width 734 height 18
copy span "Payment can be made via bank transfer, credit card (with a small fee), cash or …"
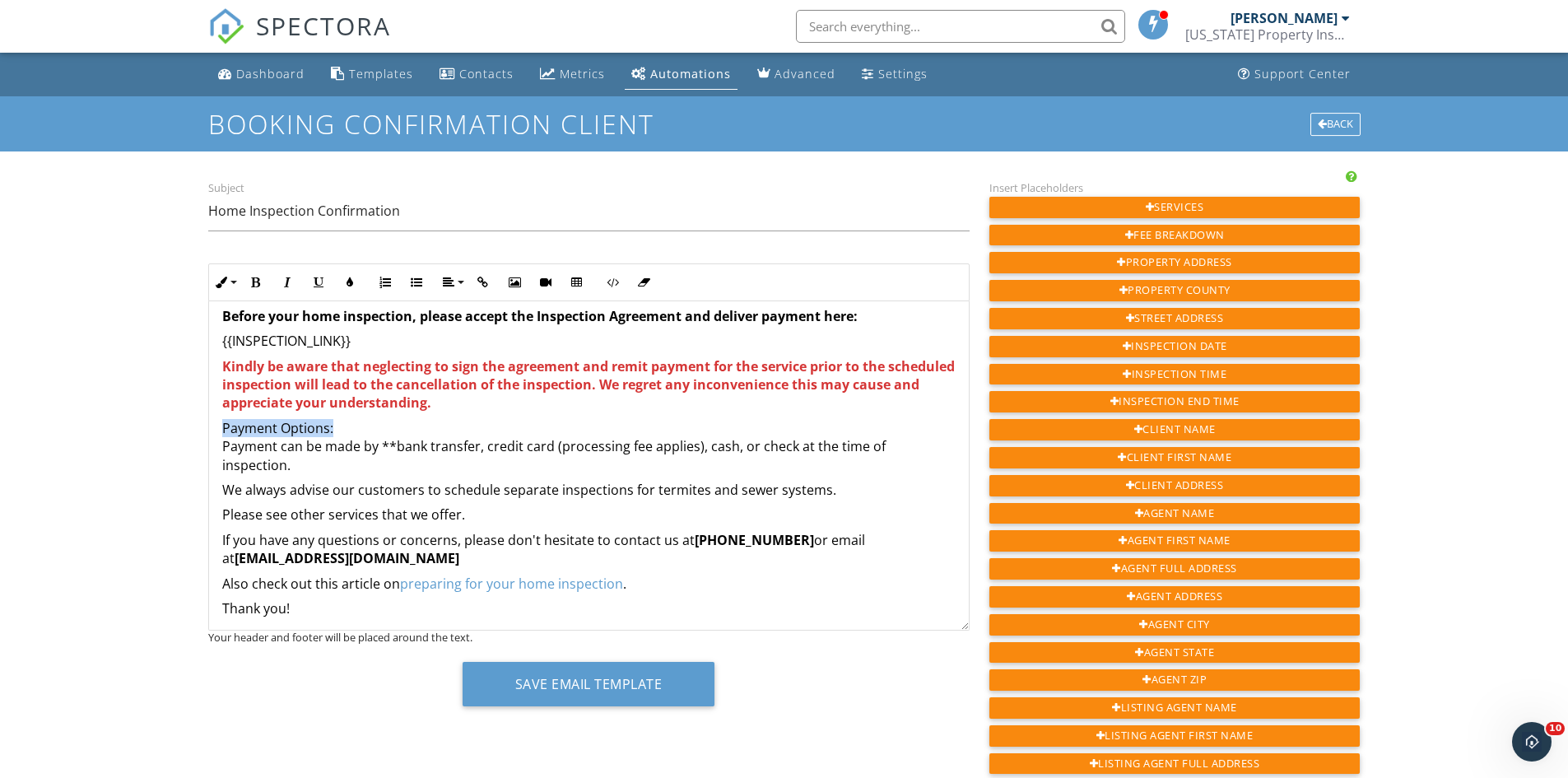
drag, startPoint x: 220, startPoint y: 425, endPoint x: 344, endPoint y: 425, distance: 124.0
click at [344, 425] on div "Hi {{CLIENT_FIRST_NAME}}, Your home inspection at {{ADDRESS}} is scheduled for …" at bounding box center [588, 689] width 759 height 942
click at [259, 279] on icon "button" at bounding box center [256, 283] width 12 height 12
click at [356, 426] on p "Payment Options: Payment can be made by **bank transfer, credit card (processin…" at bounding box center [589, 447] width 734 height 55
click at [375, 464] on p "Payment Options: Payment can be made by **bank transfer, credit card (processin…" at bounding box center [589, 447] width 734 height 55
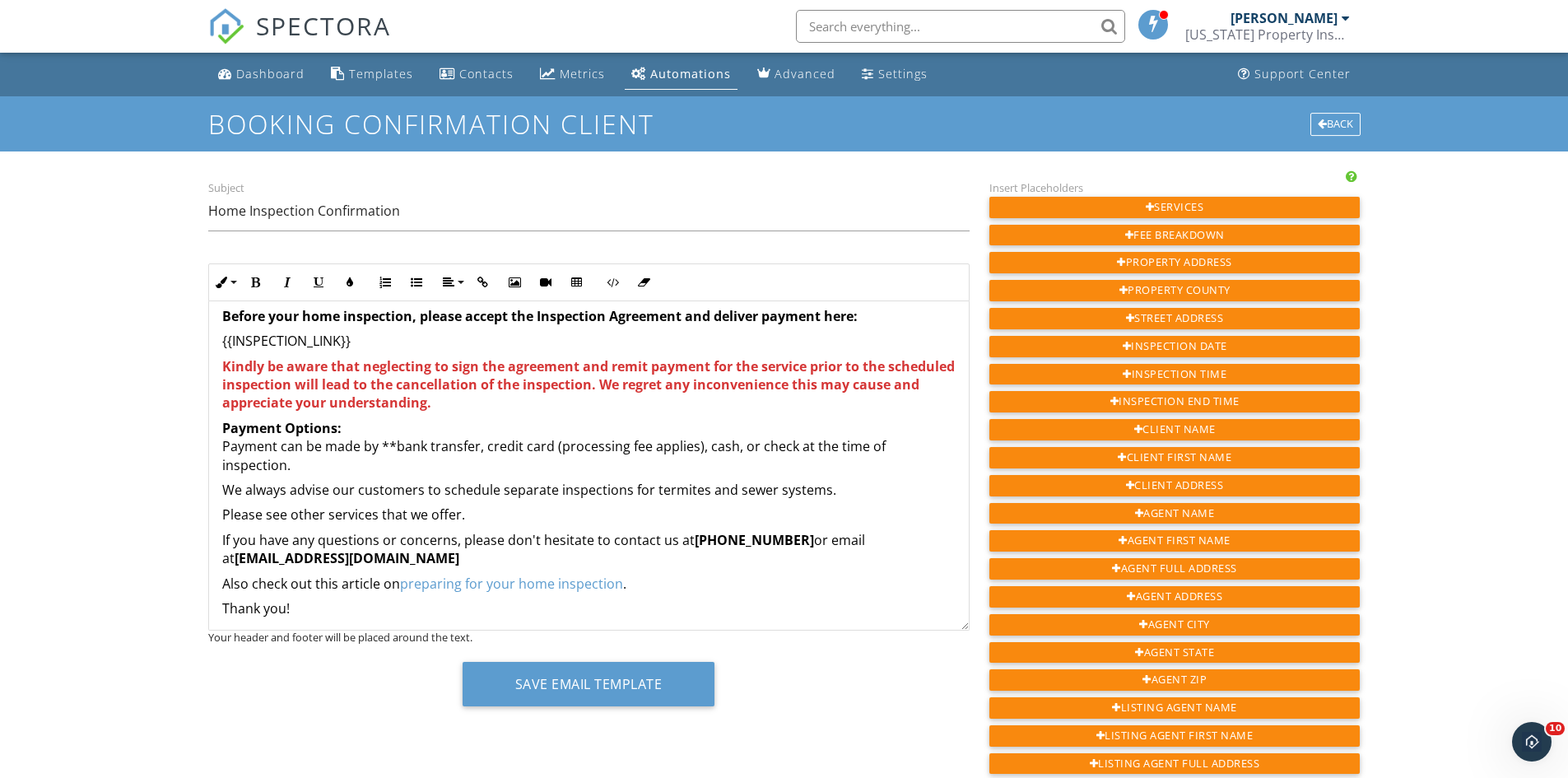
click at [700, 487] on p "We always advise our customers to schedule separate inspections for termites an…" at bounding box center [589, 489] width 734 height 18
drag, startPoint x: 219, startPoint y: 371, endPoint x: 496, endPoint y: 558, distance: 334.2
click at [496, 558] on div "Hi {{CLIENT_FIRST_NAME}}, Your home inspection at {{ADDRESS}} is scheduled for …" at bounding box center [588, 689] width 759 height 942
copy div "Kindly be aware that neglecting to sign the agreement and remit payment for the…"
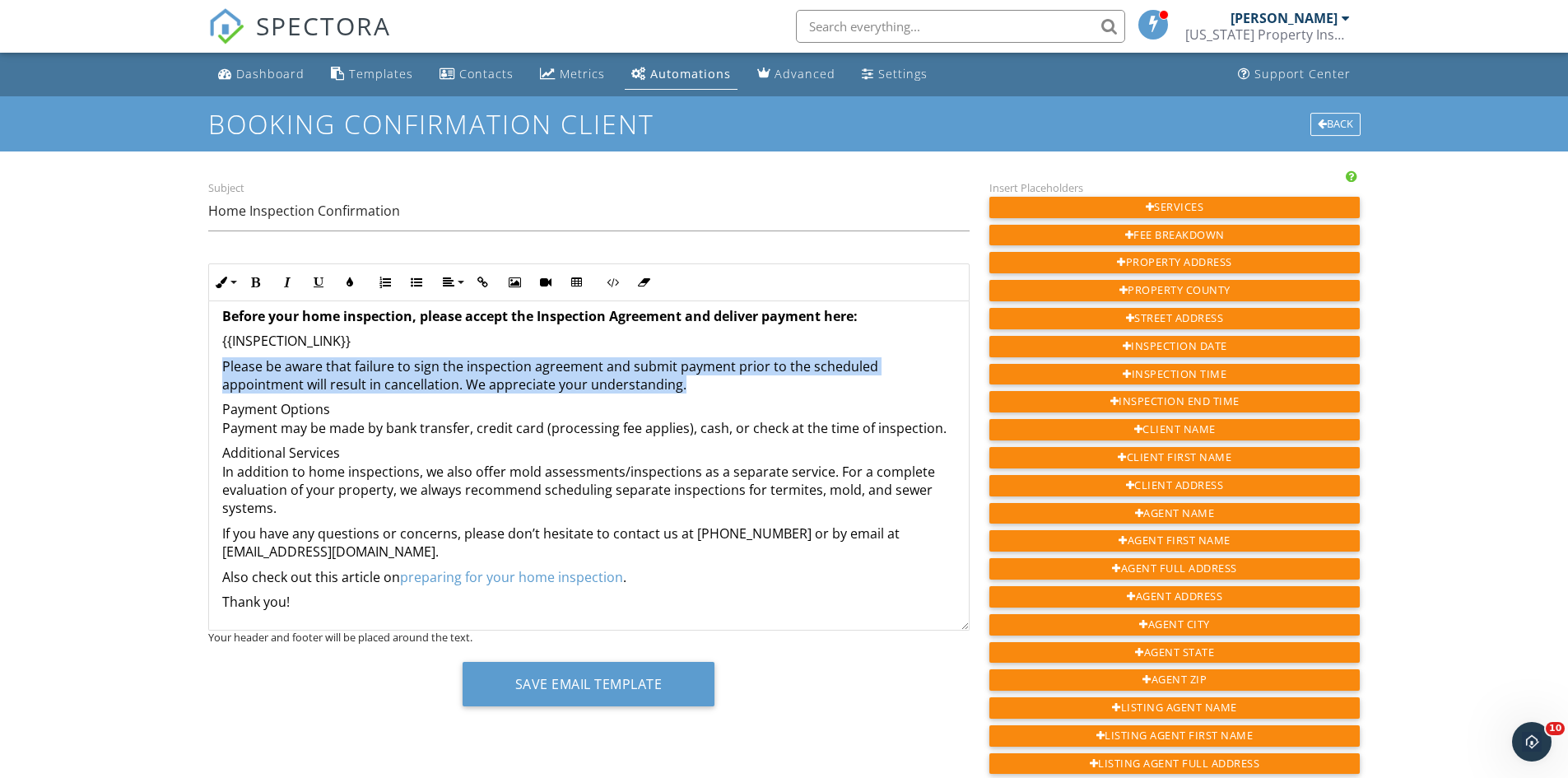
drag, startPoint x: 219, startPoint y: 363, endPoint x: 710, endPoint y: 384, distance: 491.4
click at [710, 384] on div "Hi {{CLIENT_FIRST_NAME}}, Your home inspection at {{ADDRESS}} is scheduled for …" at bounding box center [588, 686] width 759 height 935
click at [354, 287] on icon "button" at bounding box center [350, 283] width 12 height 12
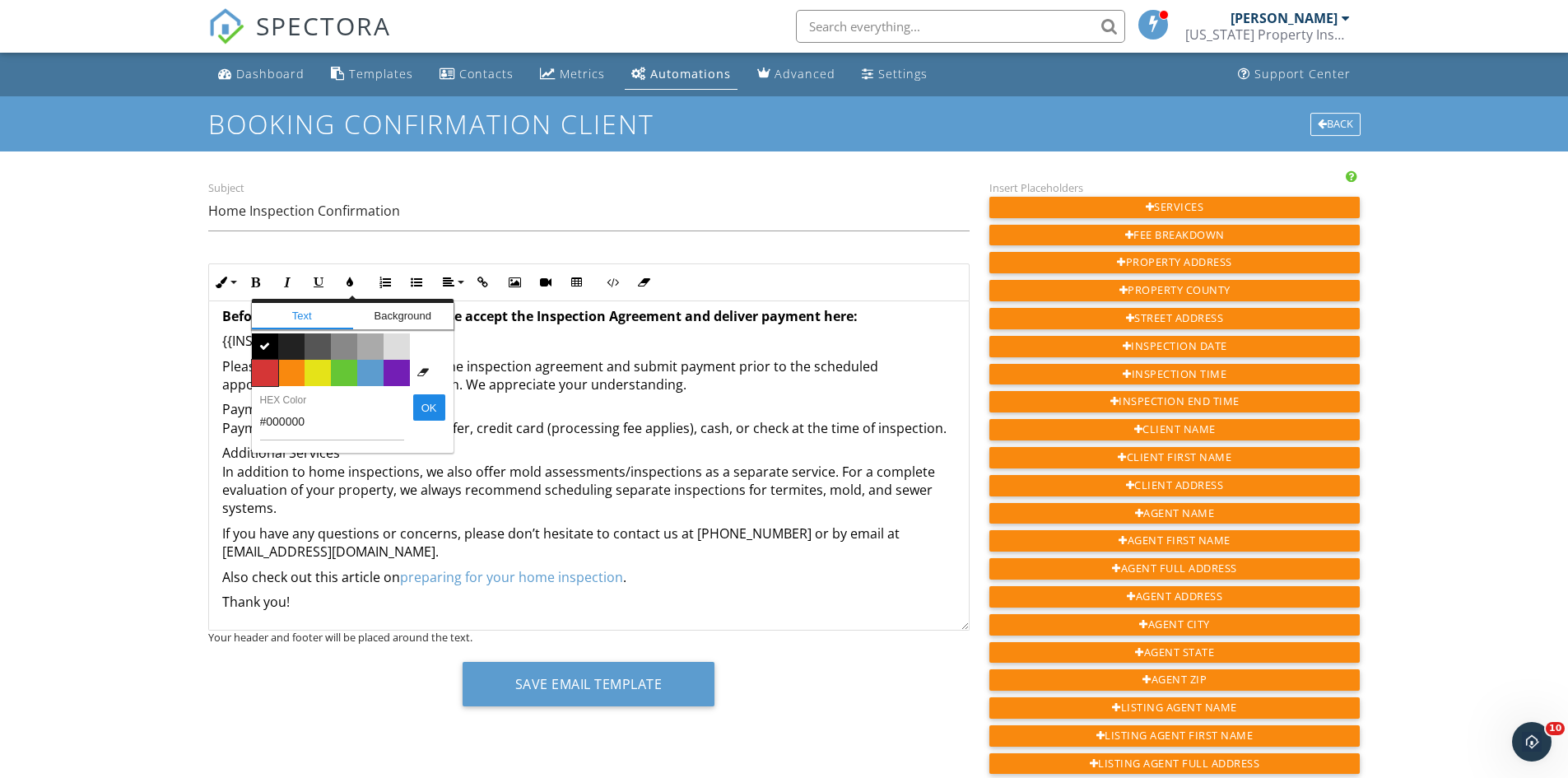
click at [265, 372] on span "Color #d53636" at bounding box center [265, 373] width 27 height 27
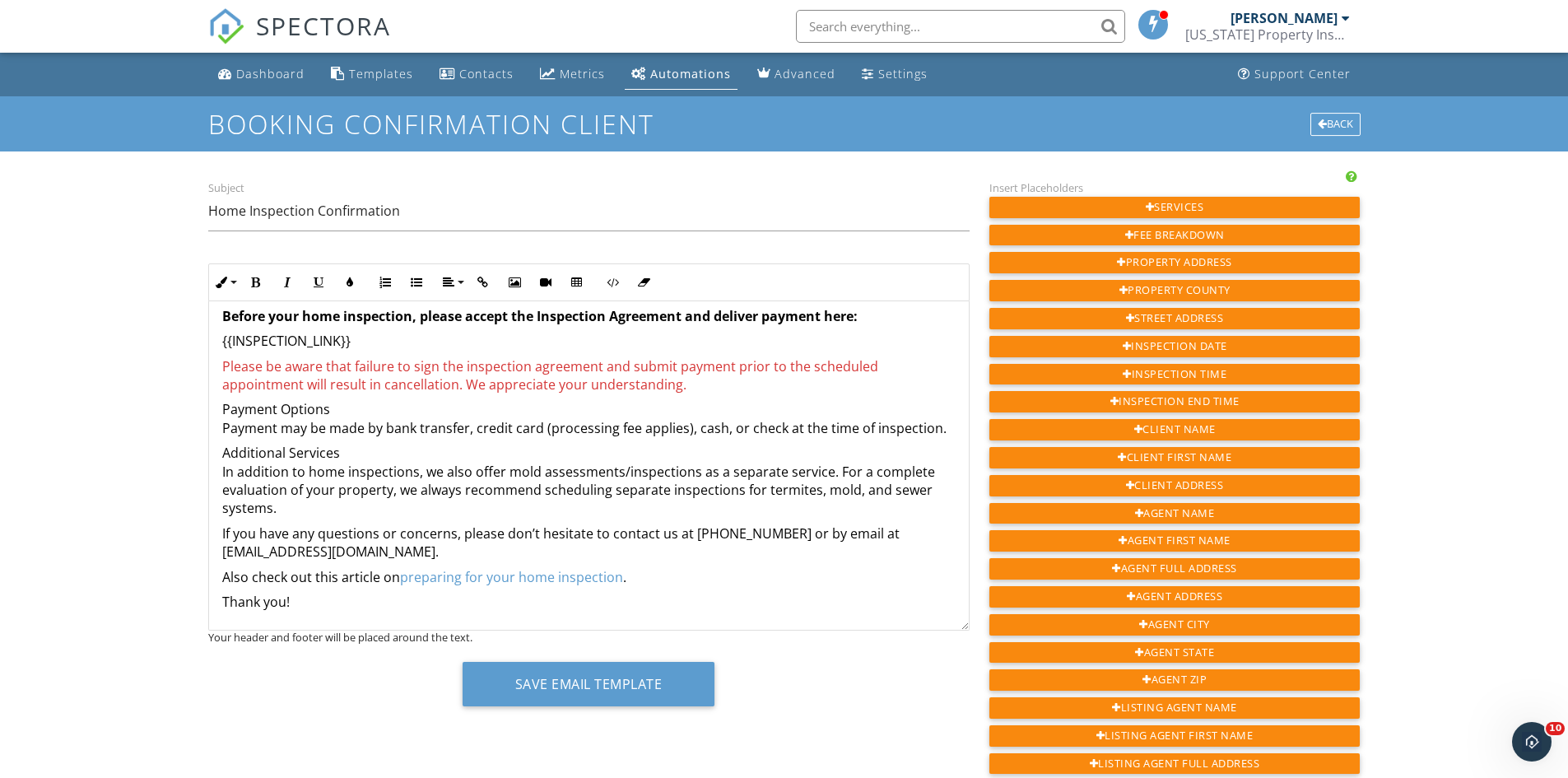
click at [389, 401] on p "Payment Options Payment may be made by bank transfer, credit card (processing f…" at bounding box center [589, 418] width 734 height 37
drag, startPoint x: 221, startPoint y: 406, endPoint x: 336, endPoint y: 405, distance: 115.0
click at [336, 405] on p "Payment Options Payment may be made by bank transfer, credit card (processing f…" at bounding box center [589, 418] width 734 height 37
click at [259, 283] on icon "button" at bounding box center [256, 283] width 12 height 12
drag, startPoint x: 221, startPoint y: 454, endPoint x: 350, endPoint y: 452, distance: 129.0
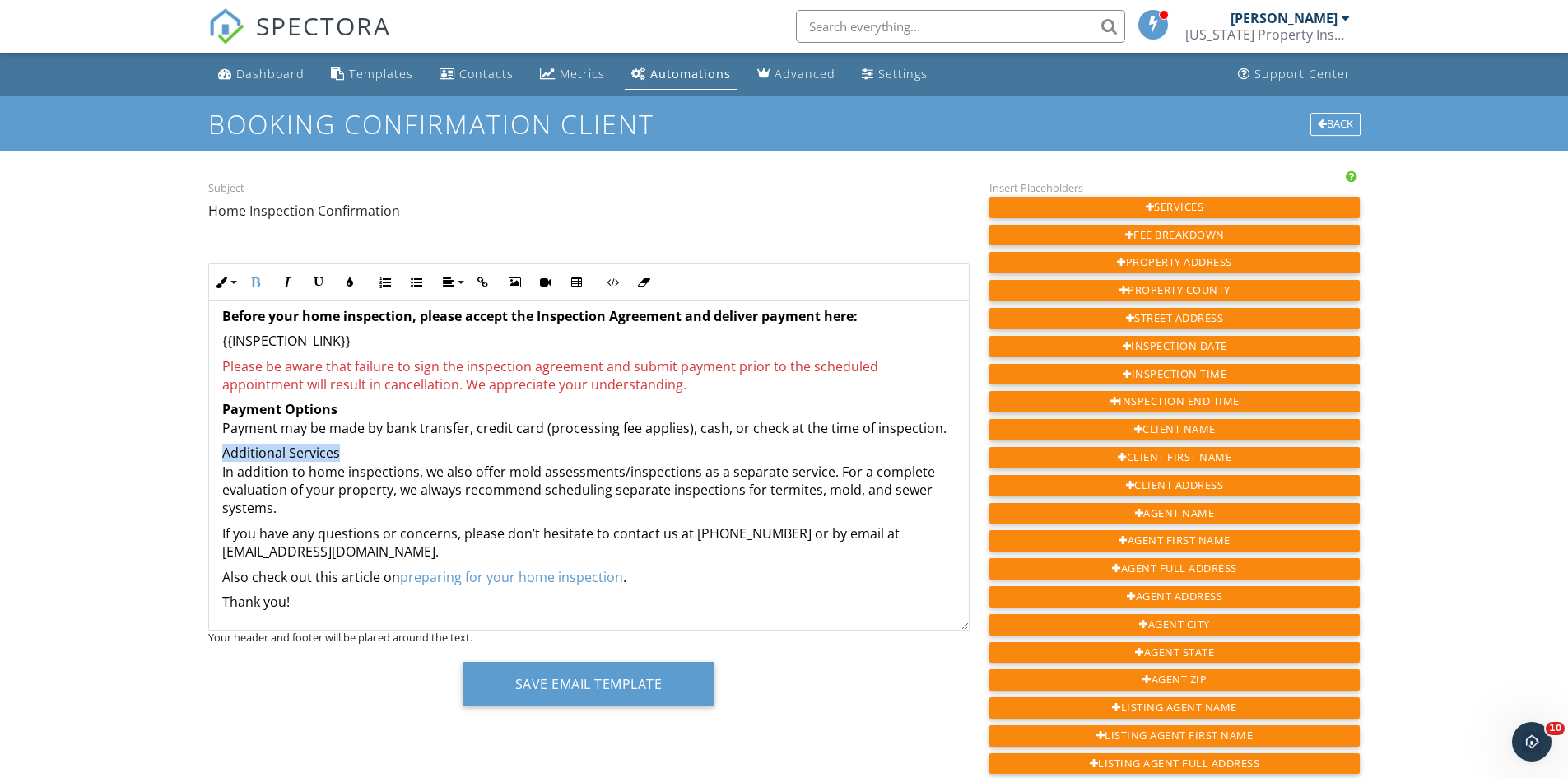
click at [350, 452] on p "Additional Services In addition to home inspections, we also offer mold assessm…" at bounding box center [589, 480] width 734 height 74
click at [260, 287] on icon "button" at bounding box center [256, 283] width 12 height 12
click at [384, 417] on p "Payment Options Payment may be made by bank transfer, credit card (processing f…" at bounding box center [589, 418] width 734 height 37
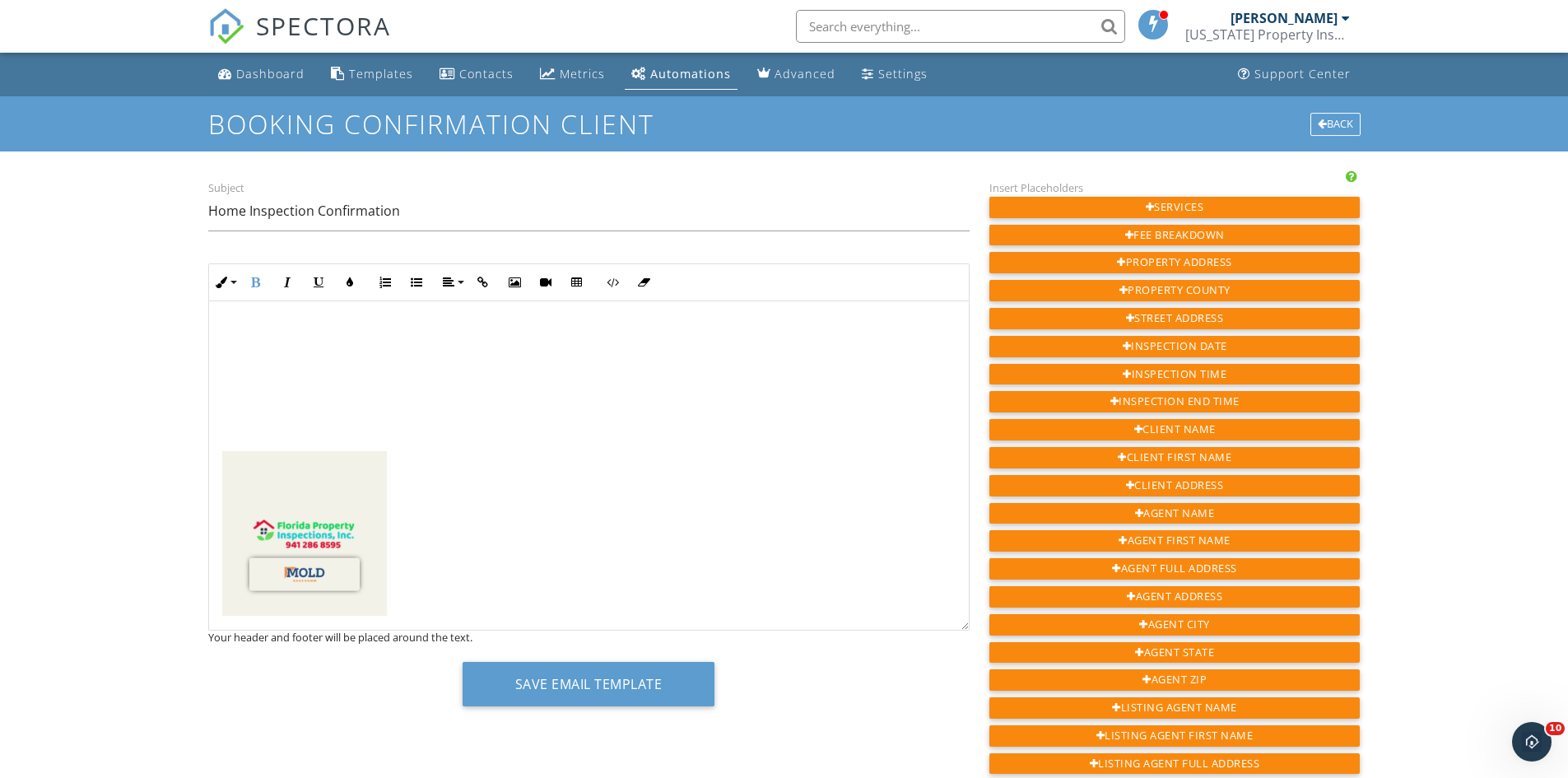
scroll to position [607, 0]
click at [320, 502] on img at bounding box center [305, 530] width 164 height 164
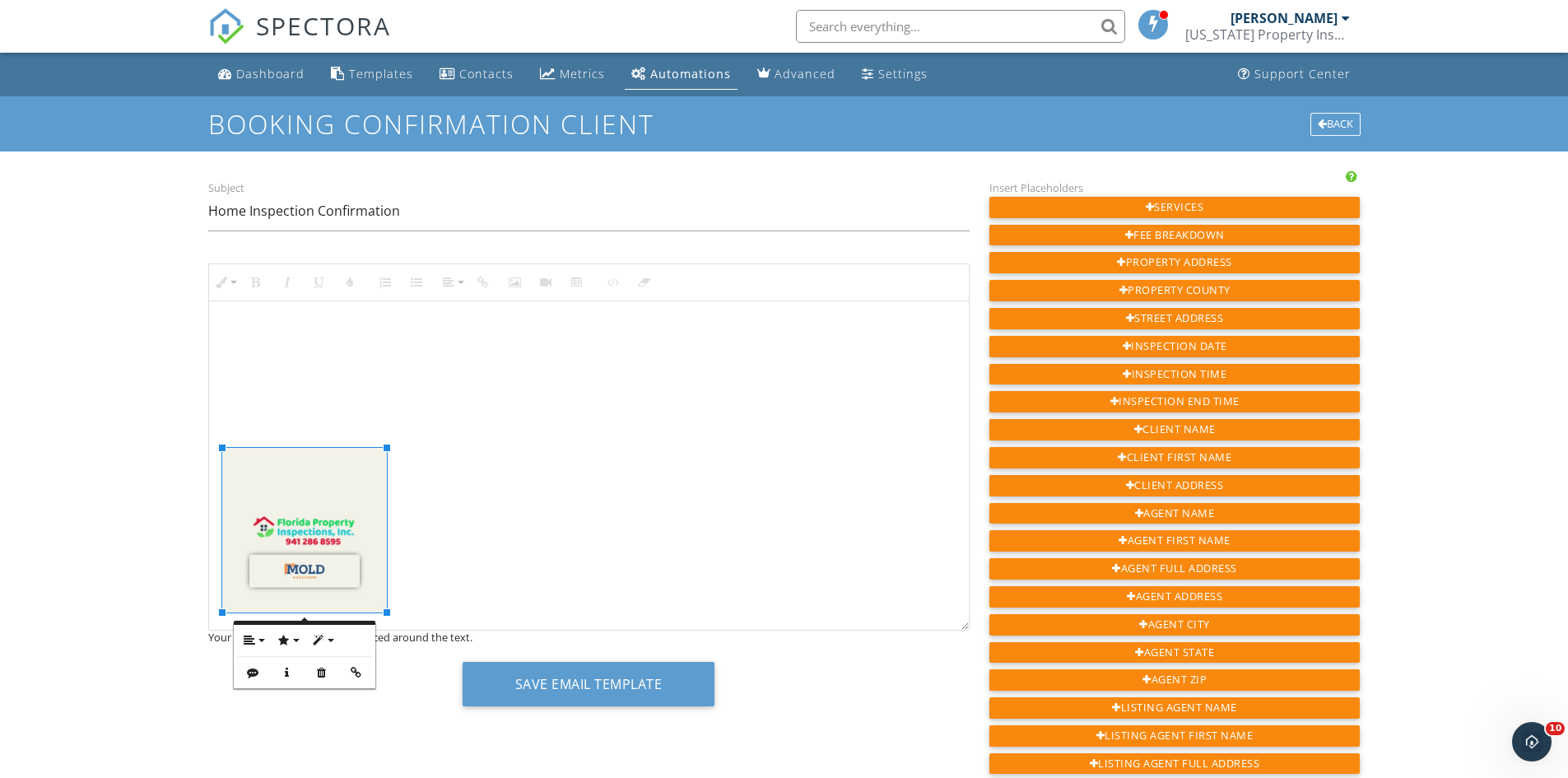
scroll to position [459, 0]
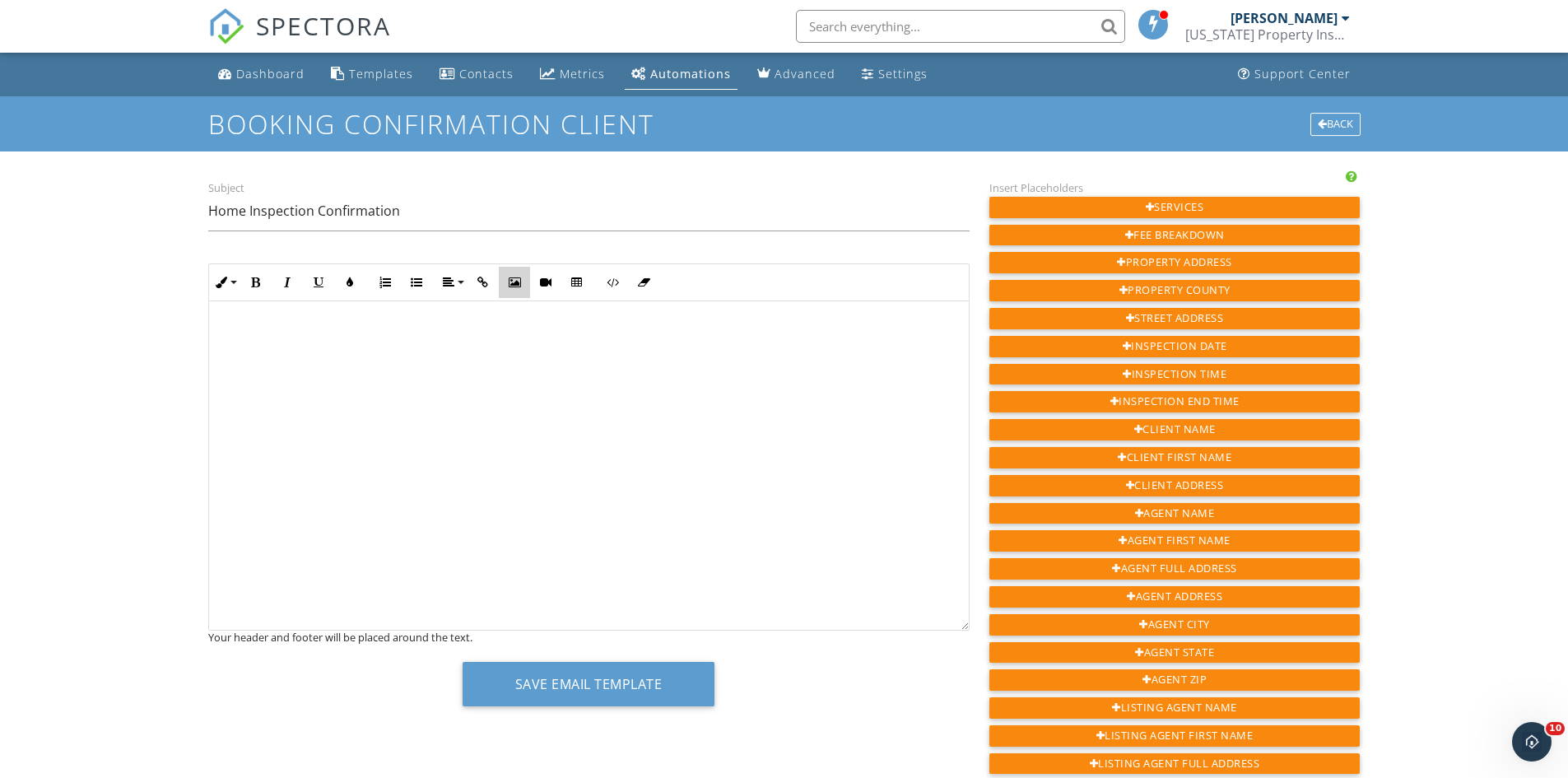
click at [517, 277] on icon "button" at bounding box center [514, 283] width 12 height 12
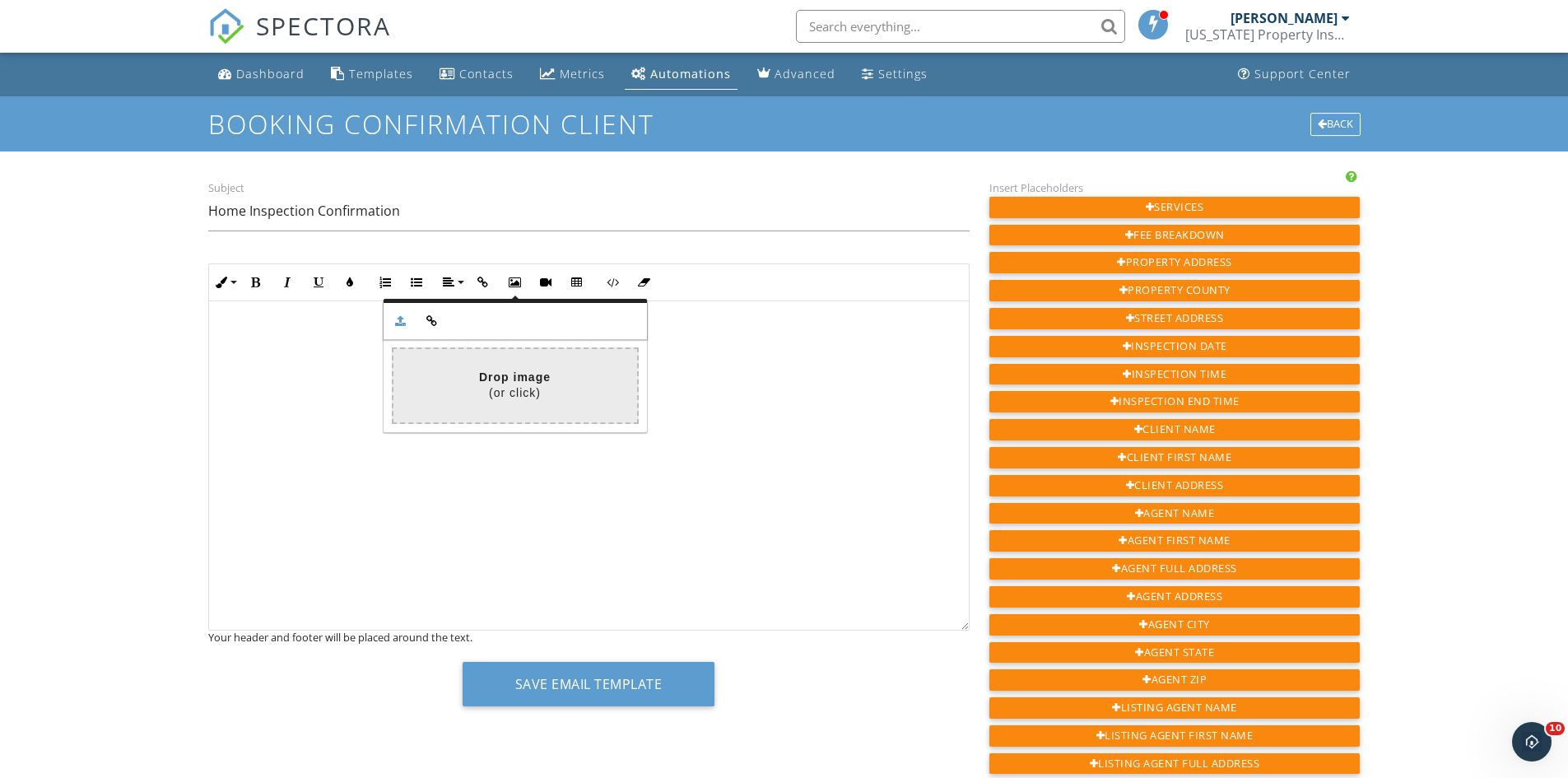
click at [506, 385] on input "file" at bounding box center [28, 386] width 1218 height 73
type input "C:\fakepath\ChatGPT Image May 3, 2025, 04_51_23 PM.png"
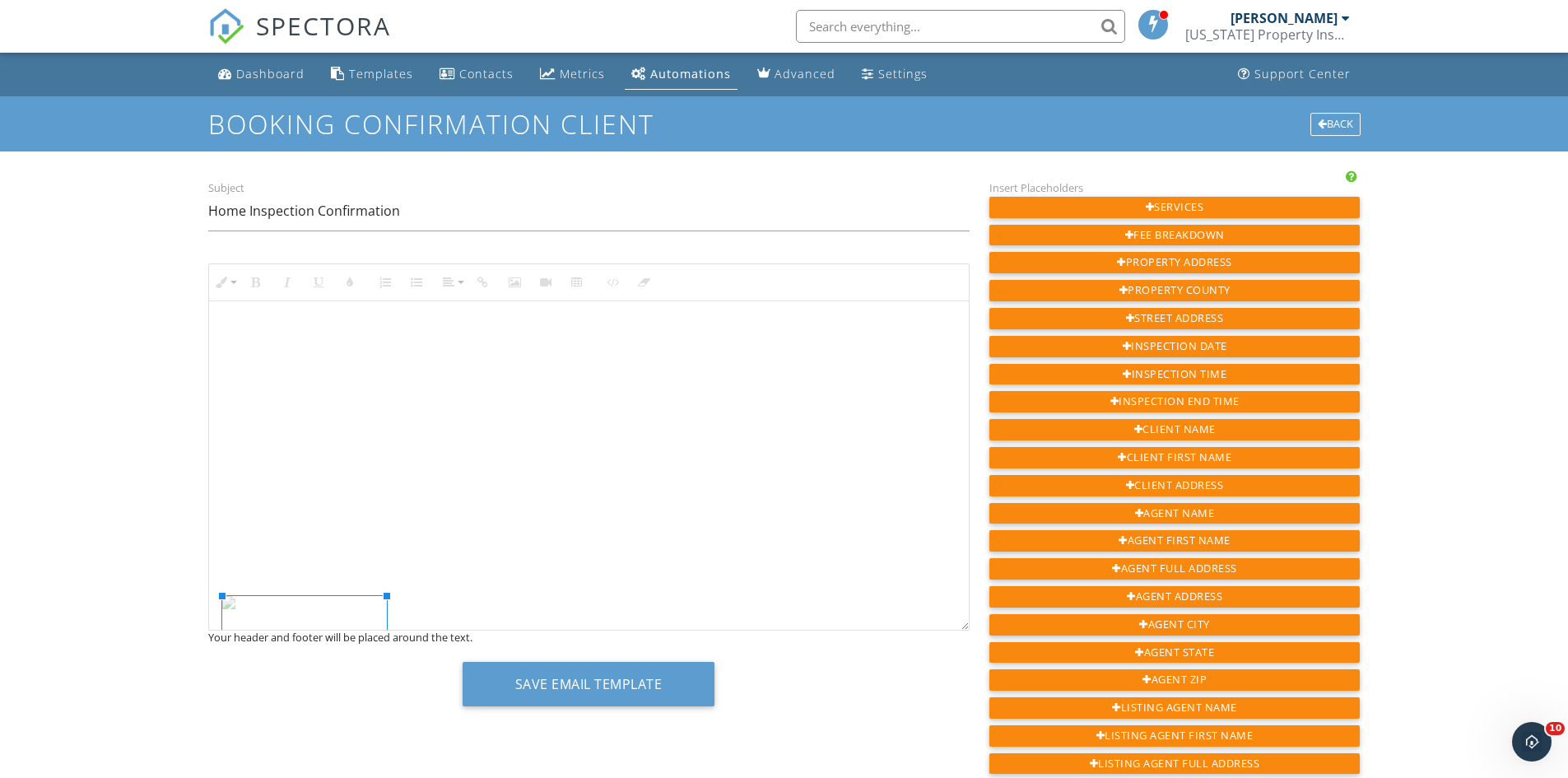
click at [319, 553] on p at bounding box center [589, 399] width 734 height 319
click at [305, 554] on p at bounding box center [589, 399] width 734 height 319
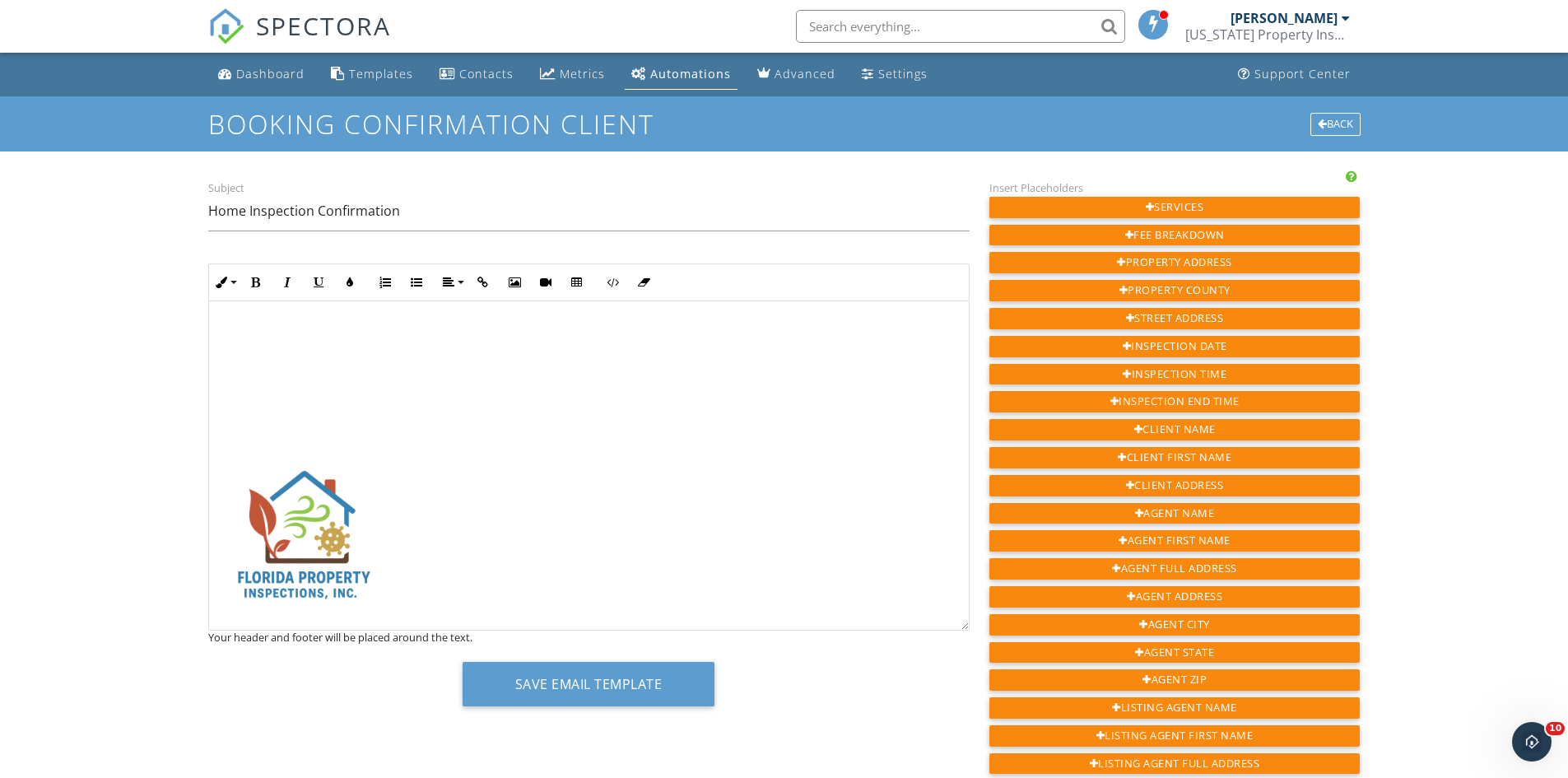
scroll to position [607, 0]
click at [319, 538] on img at bounding box center [305, 530] width 164 height 164
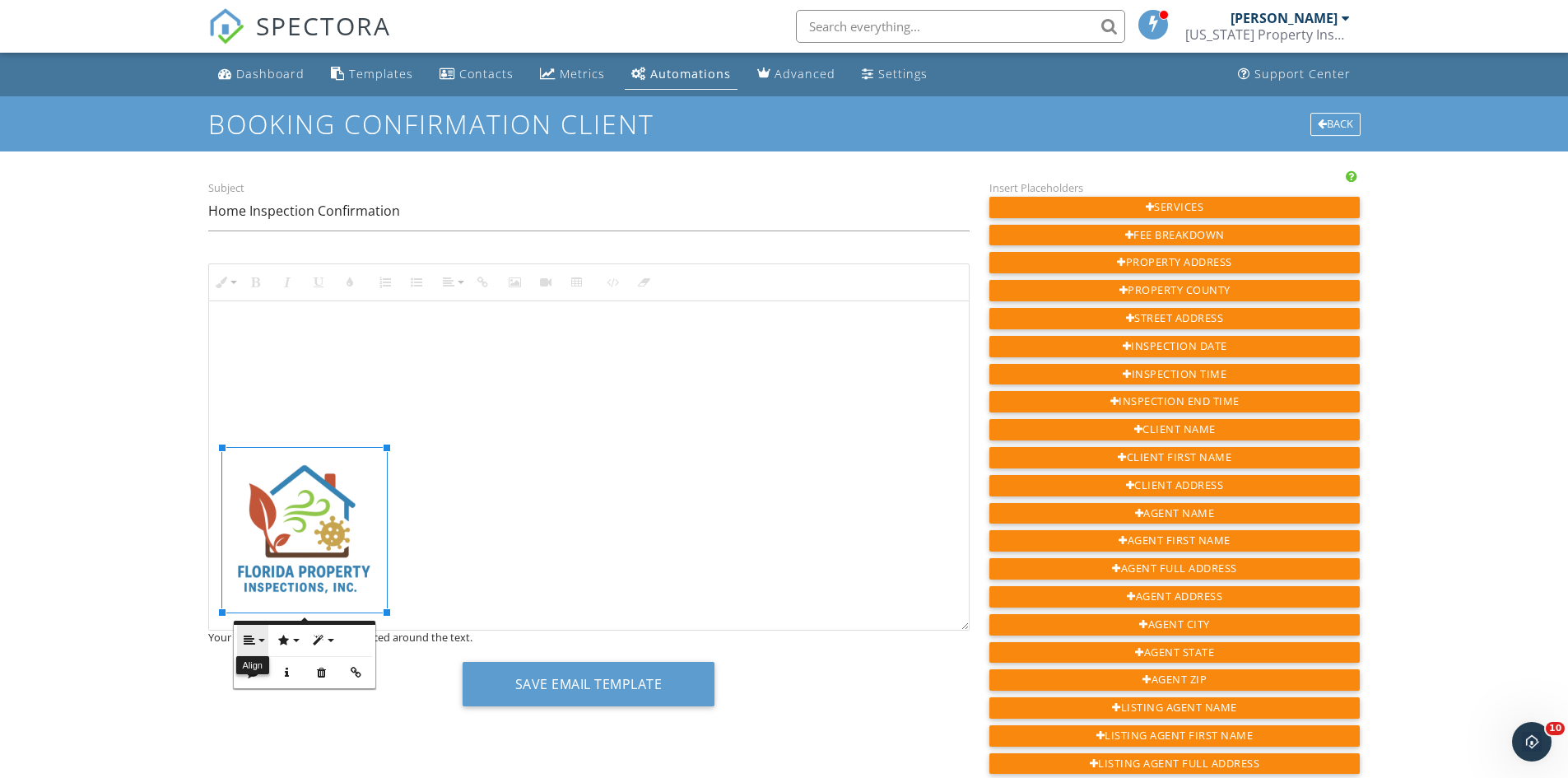
click at [263, 637] on button "Align" at bounding box center [253, 641] width 32 height 32
click at [260, 689] on icon at bounding box center [263, 692] width 12 height 12
click at [263, 646] on button "Align" at bounding box center [257, 638] width 32 height 32
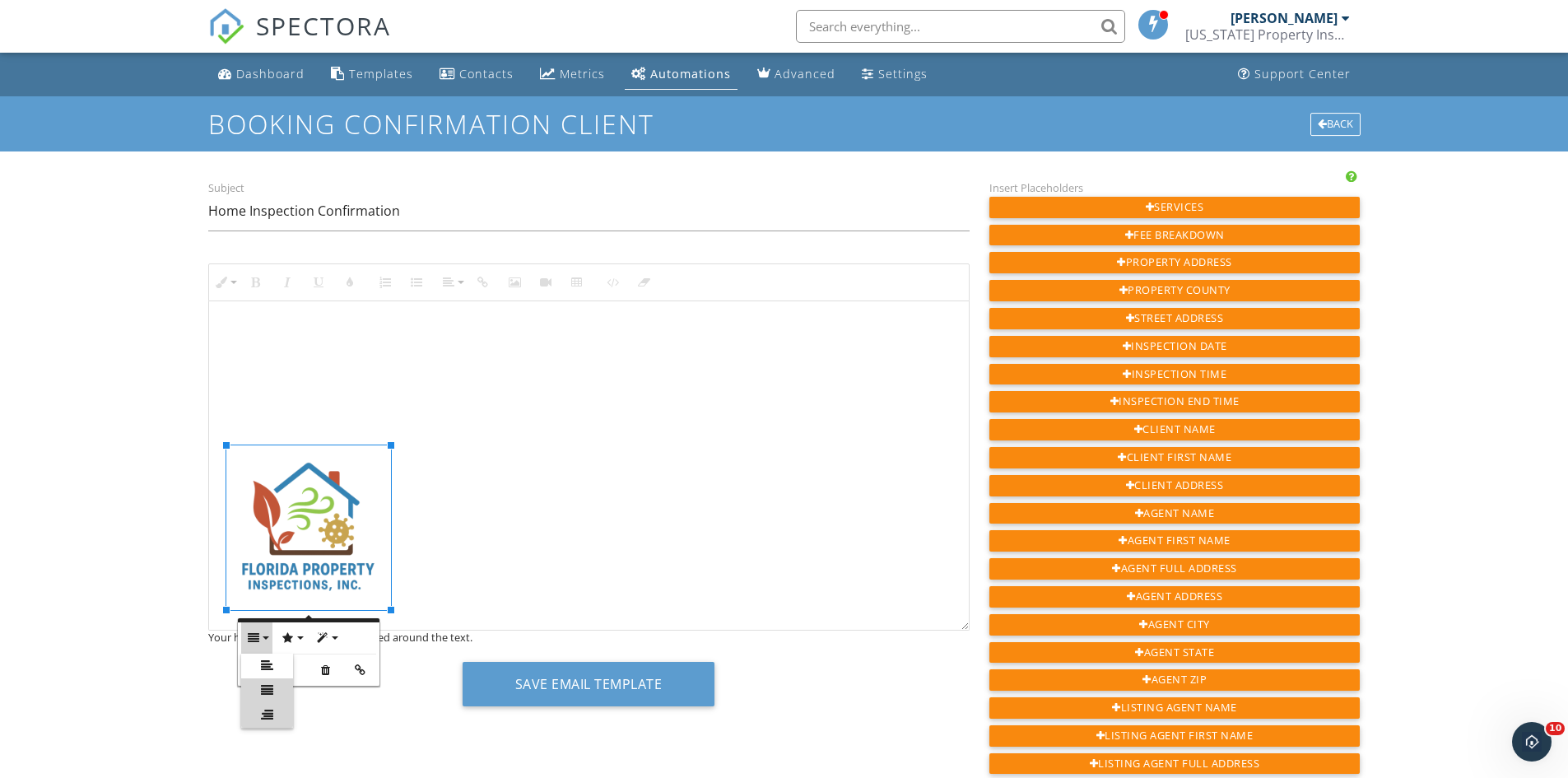
click at [259, 715] on link "Align Right" at bounding box center [267, 715] width 51 height 25
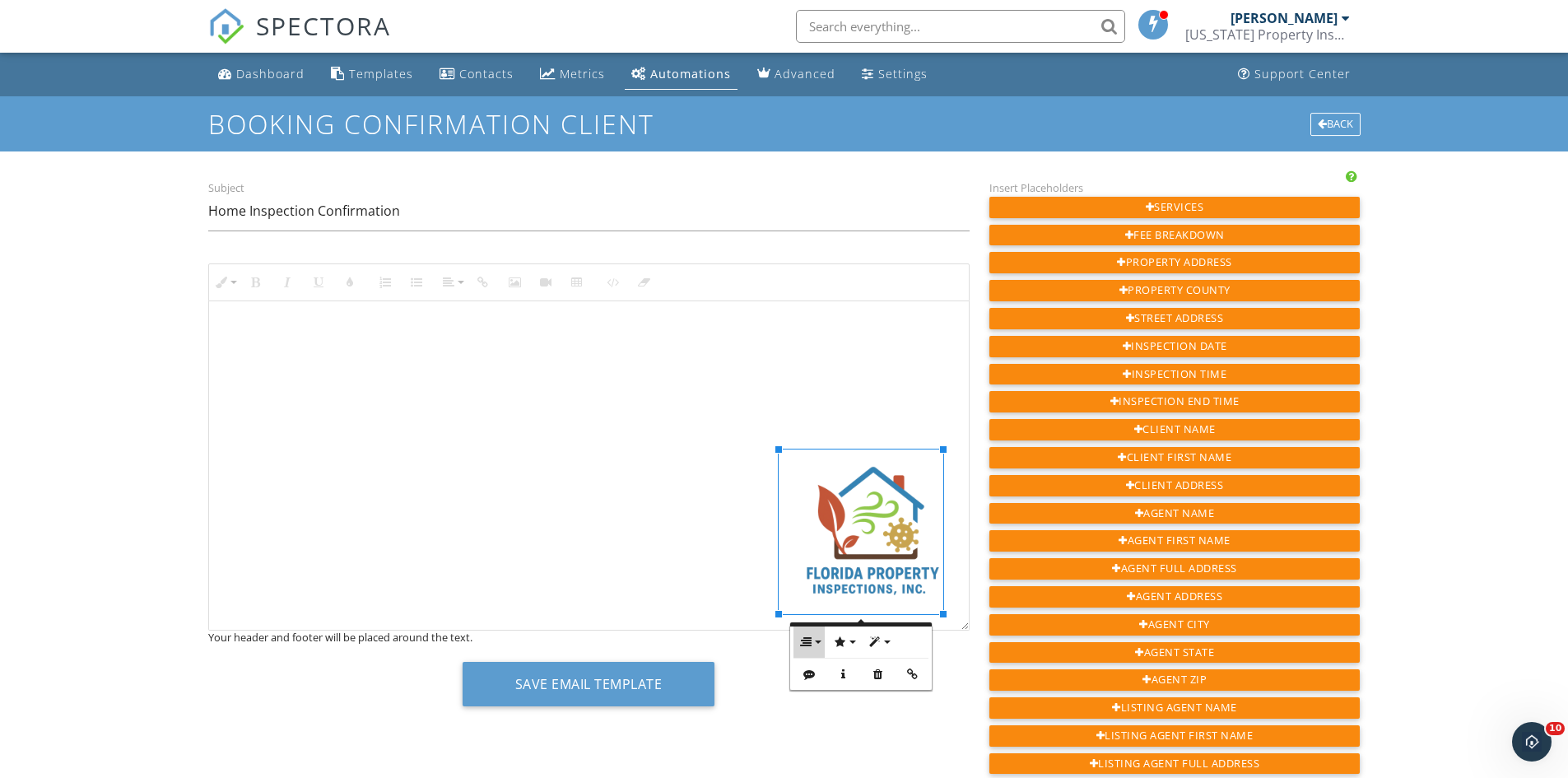
click at [818, 643] on button "Align" at bounding box center [809, 642] width 32 height 32
click at [808, 691] on link "None" at bounding box center [819, 694] width 51 height 25
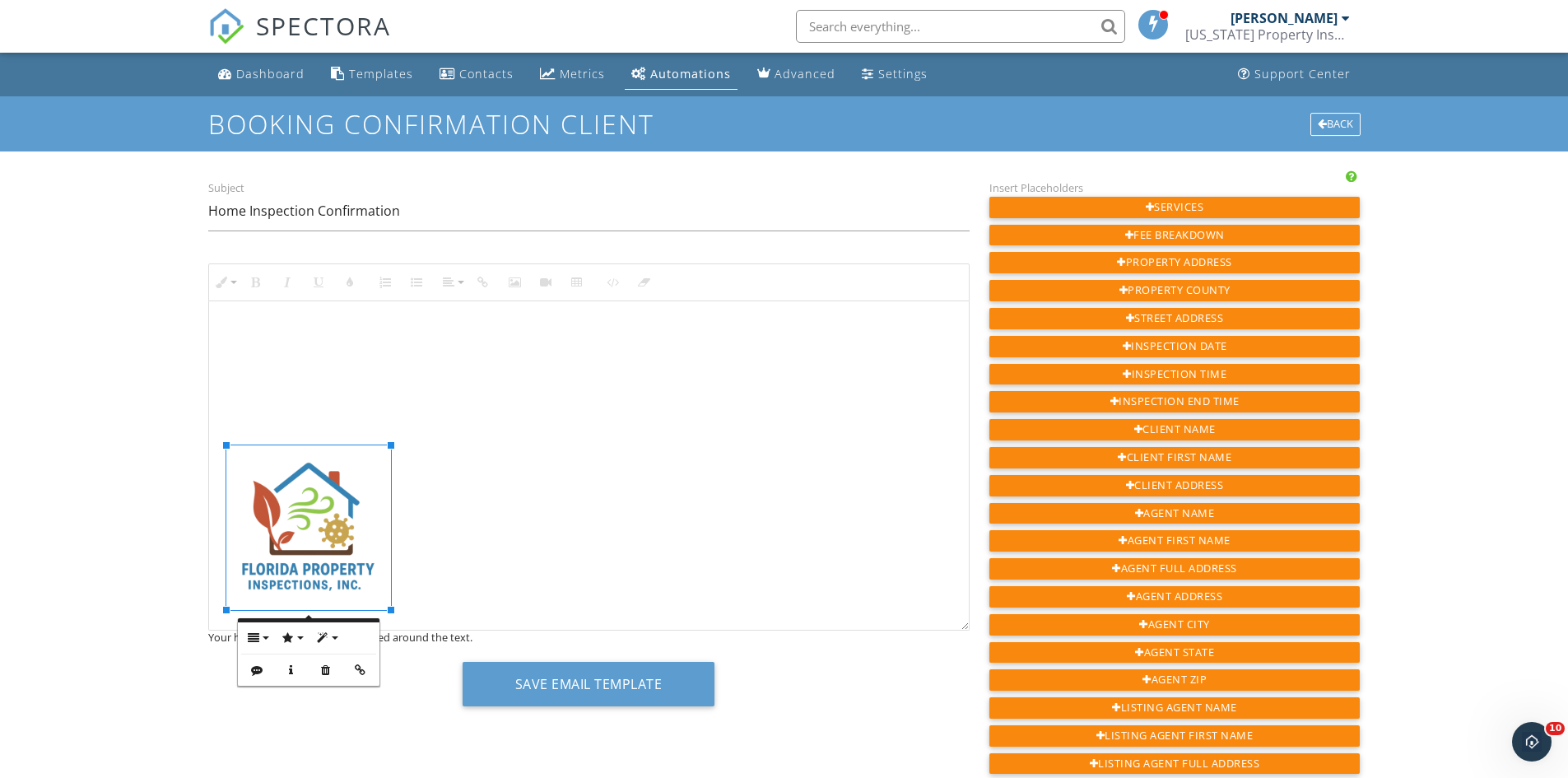
click at [644, 528] on p at bounding box center [589, 527] width 734 height 164
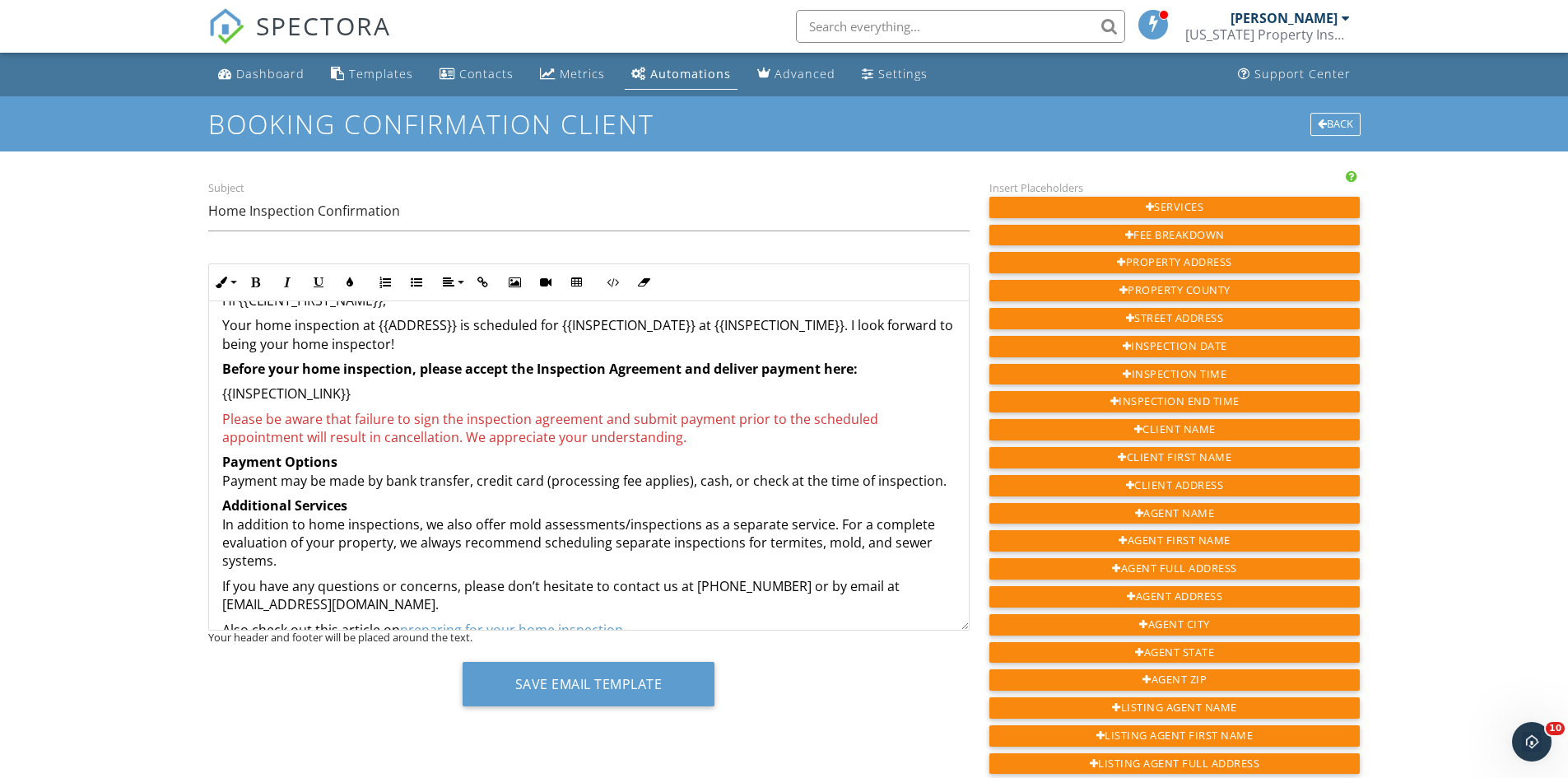
scroll to position [0, 0]
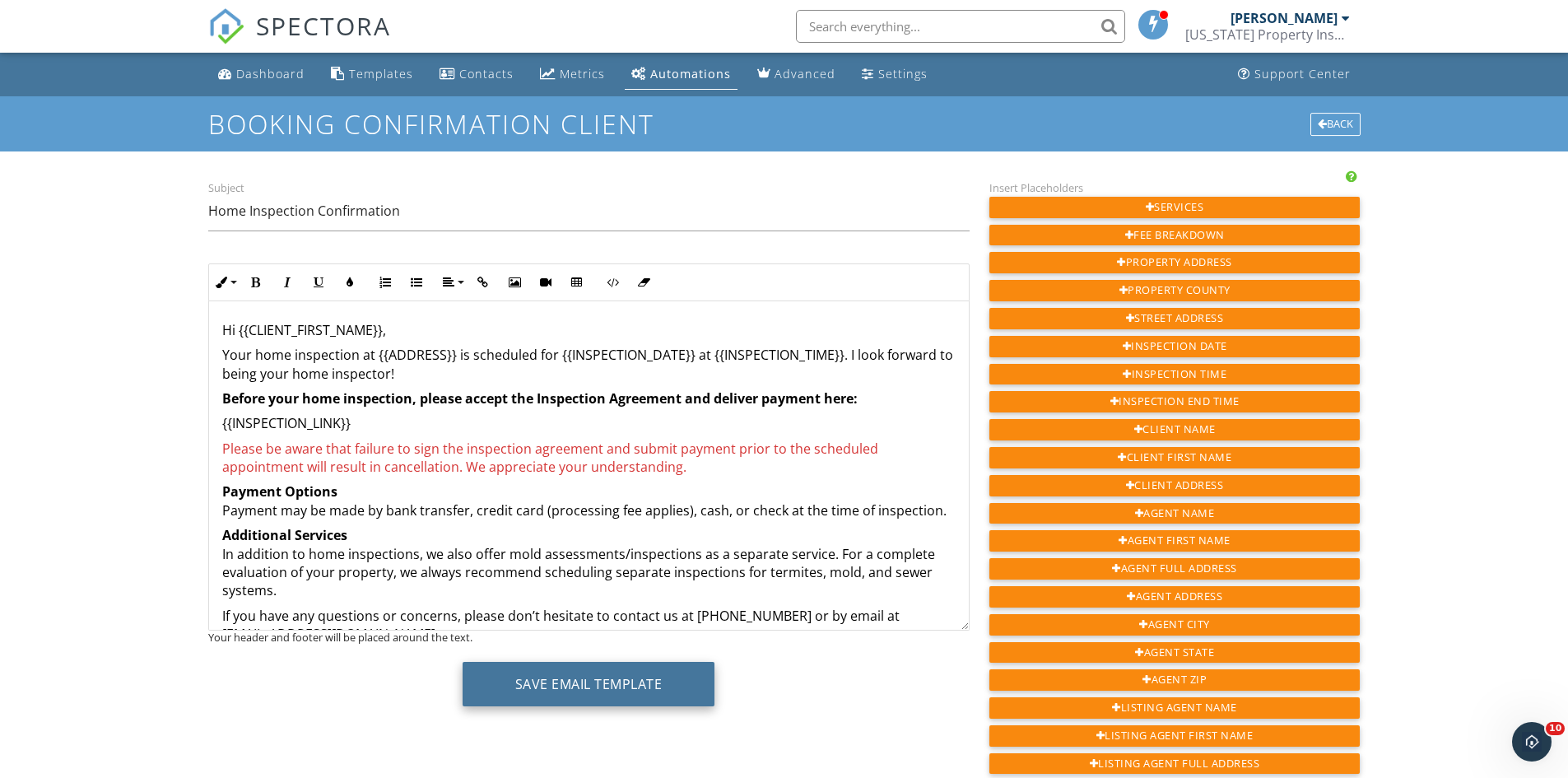
click at [583, 690] on button "Save Email Template" at bounding box center [589, 683] width 253 height 44
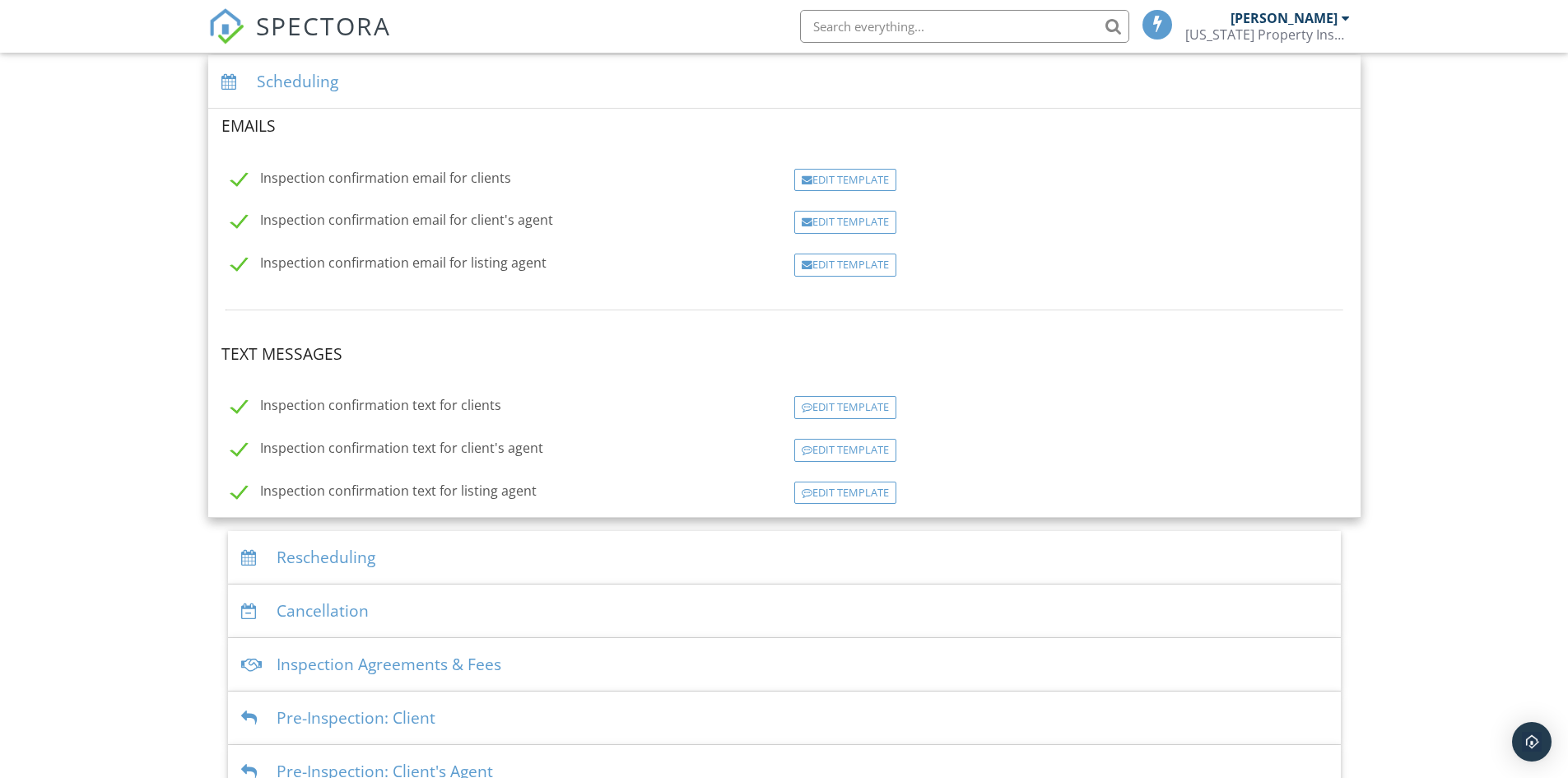
scroll to position [346, 0]
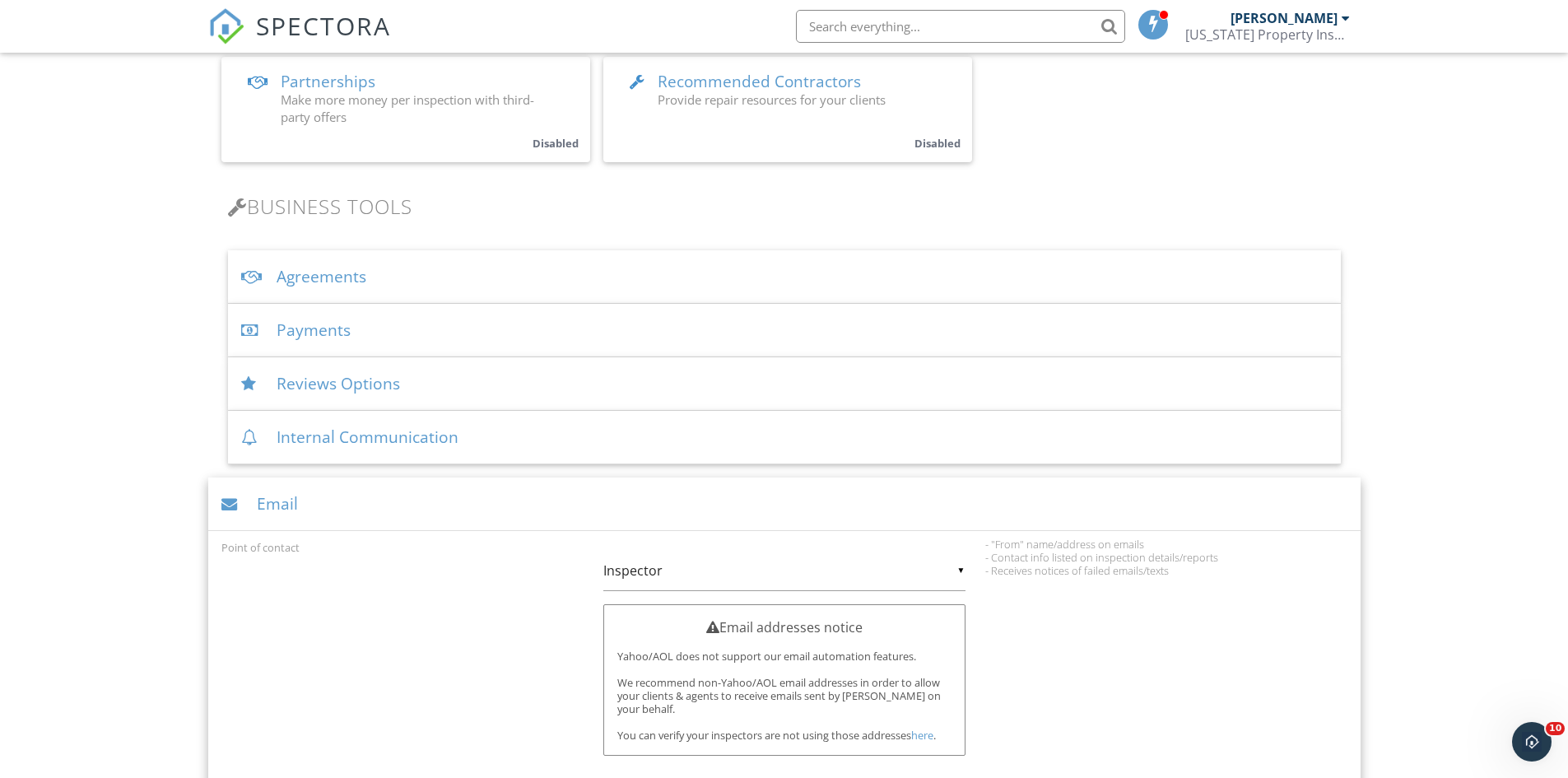
scroll to position [493, 0]
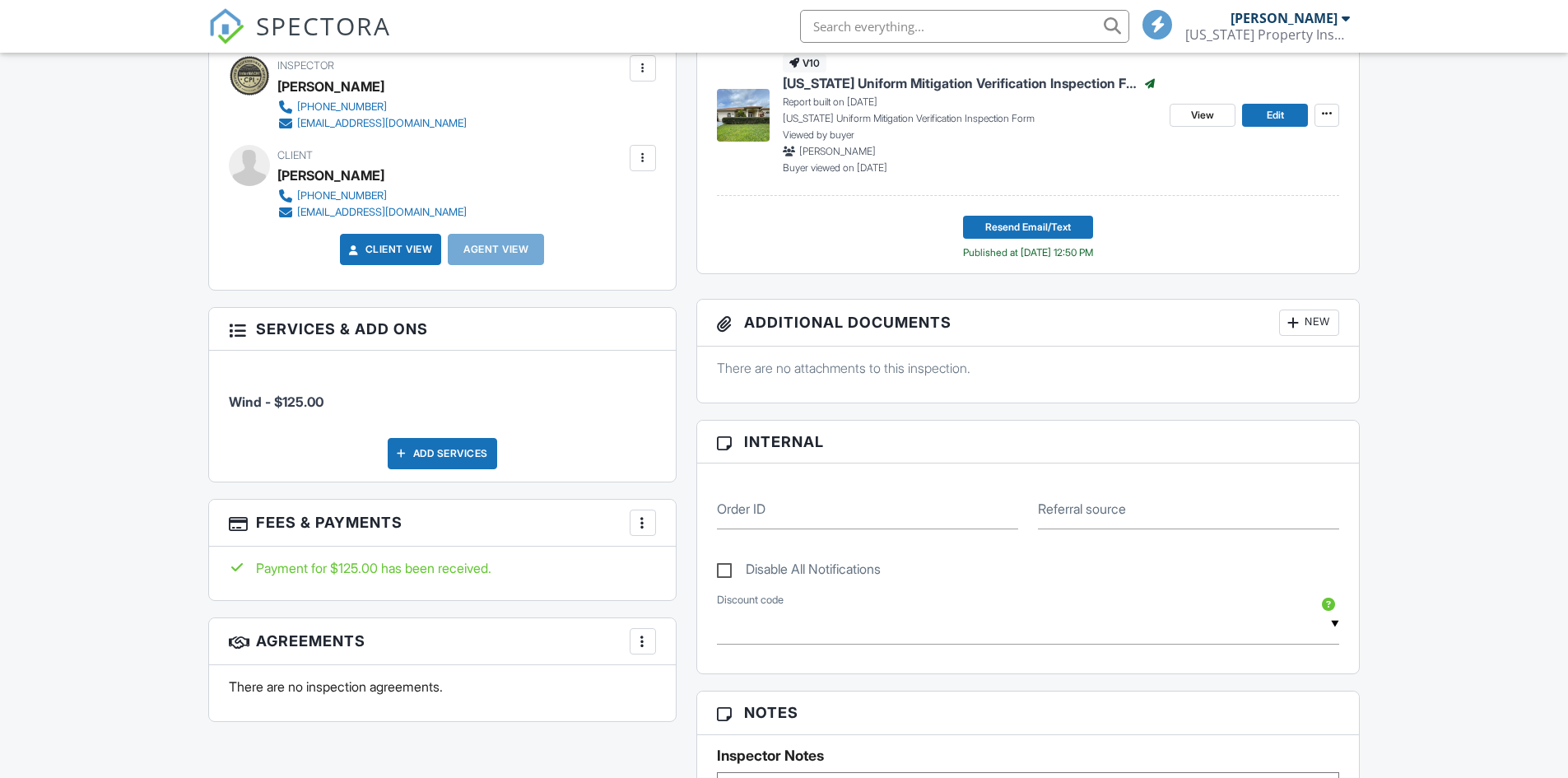
scroll to position [658, 0]
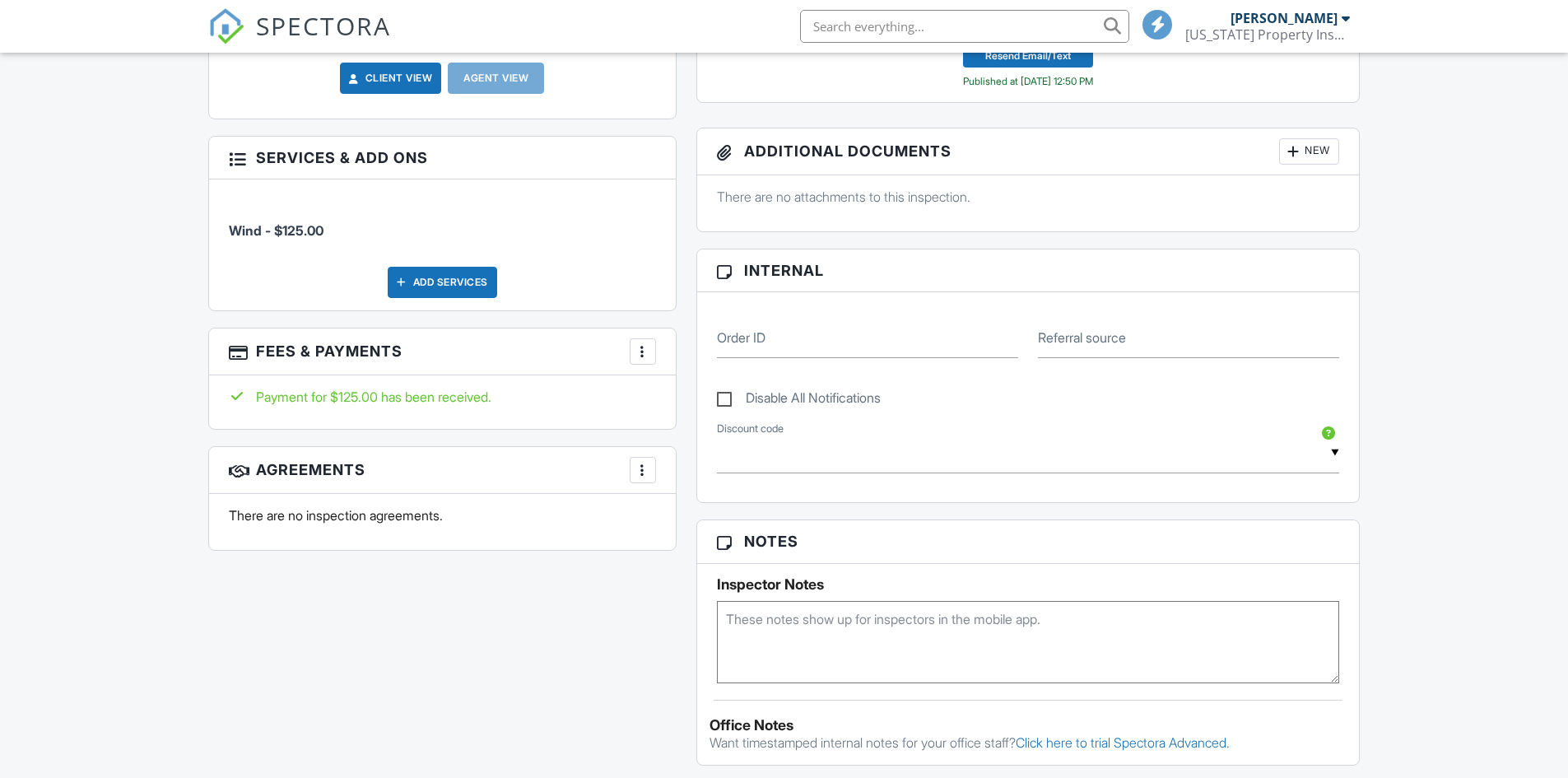
click at [635, 356] on div at bounding box center [643, 351] width 17 height 17
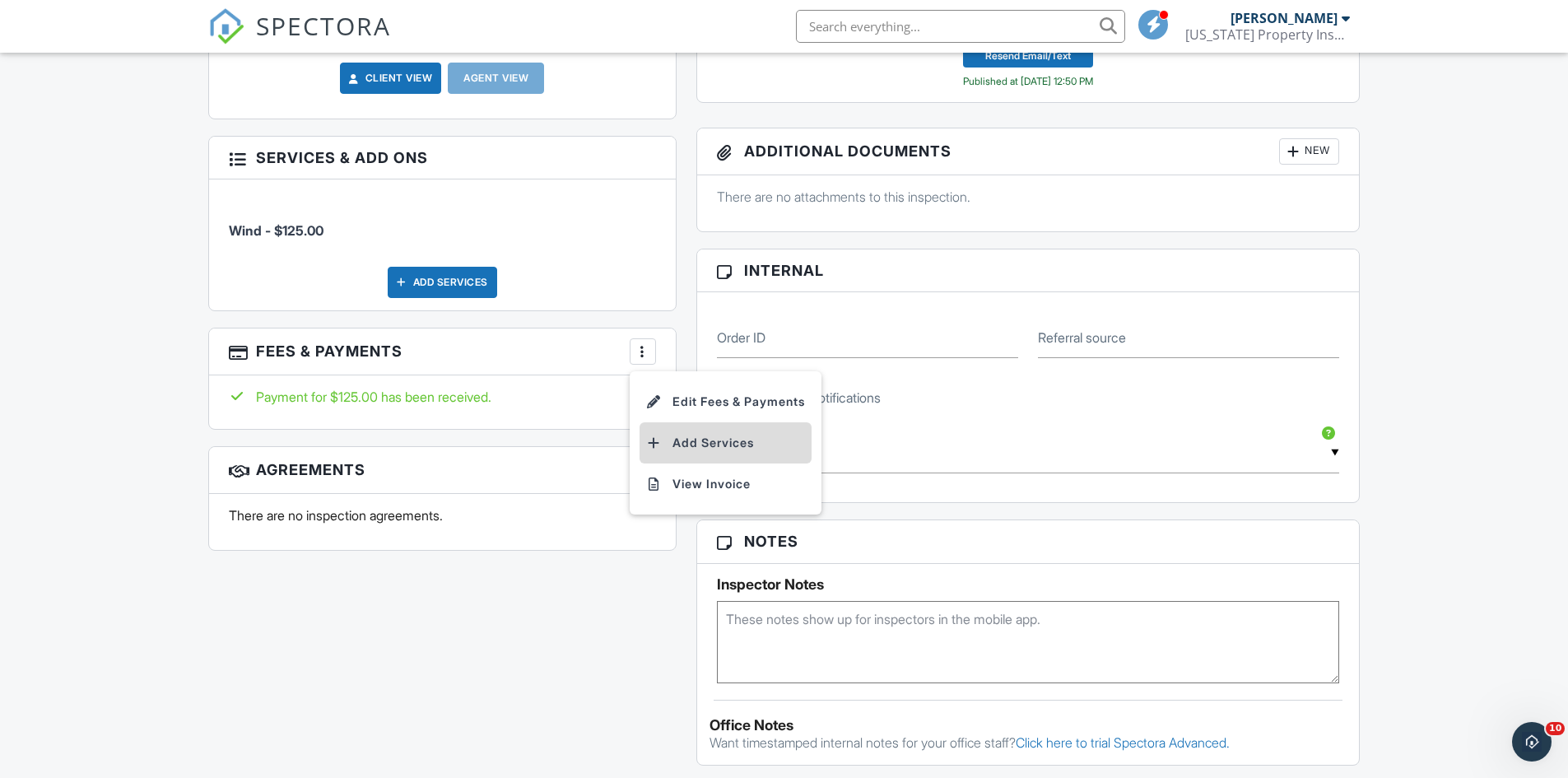
scroll to position [0, 0]
click at [680, 480] on li "View Invoice" at bounding box center [726, 484] width 172 height 42
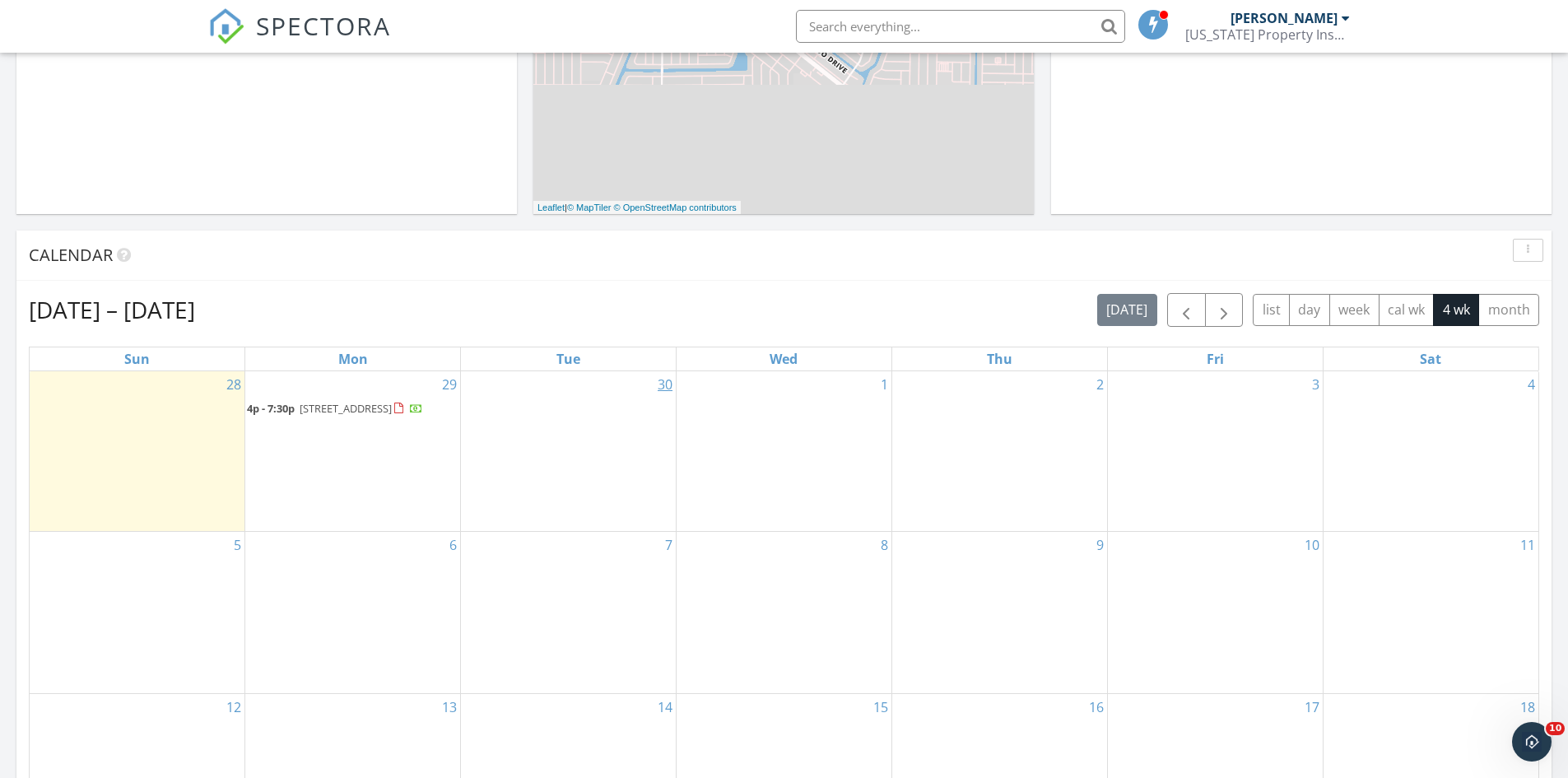
scroll to position [8, 8]
click at [326, 410] on span "[STREET_ADDRESS]" at bounding box center [345, 407] width 92 height 15
